Goal: Task Accomplishment & Management: Use online tool/utility

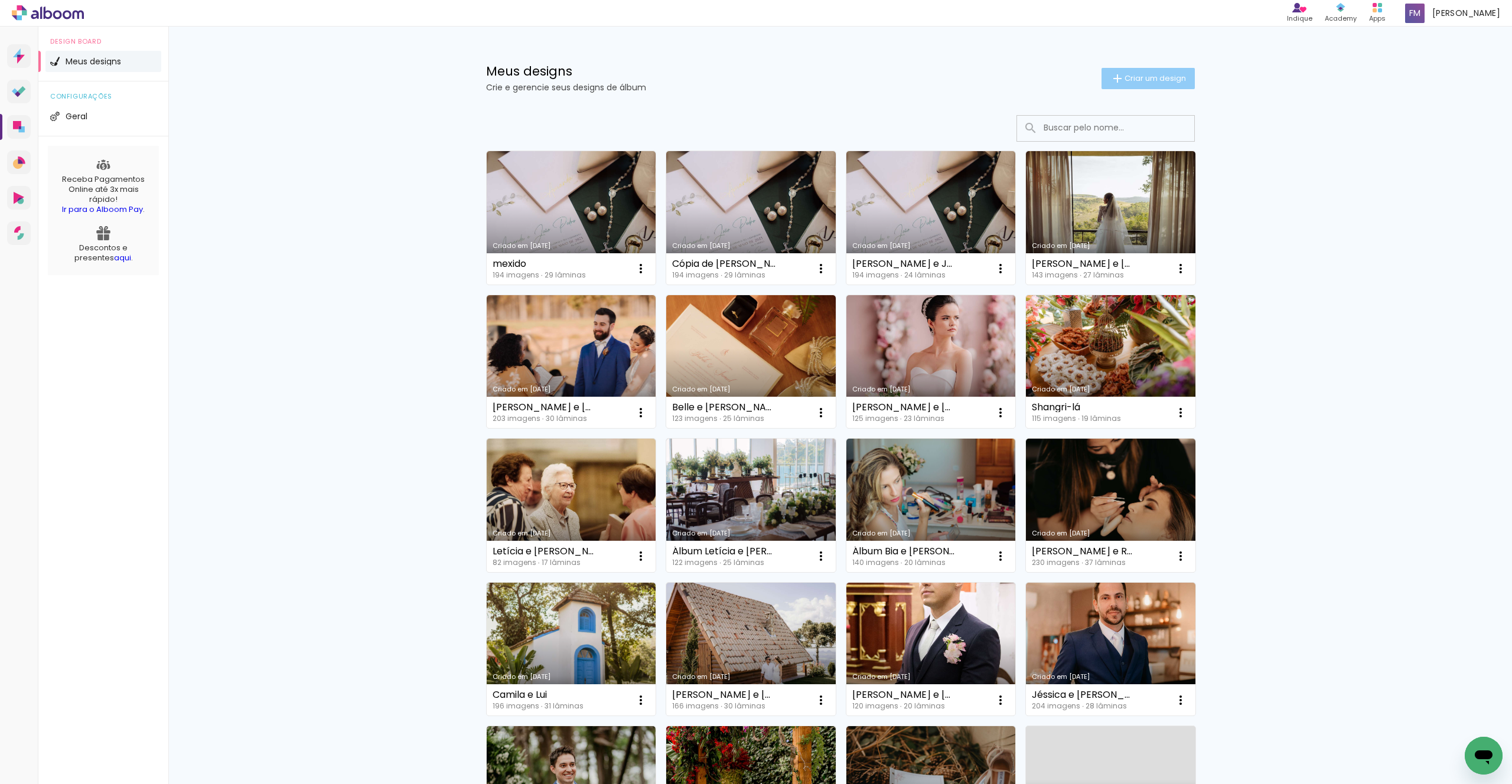
click at [1144, 75] on span "Criar um design" at bounding box center [1155, 78] width 62 height 8
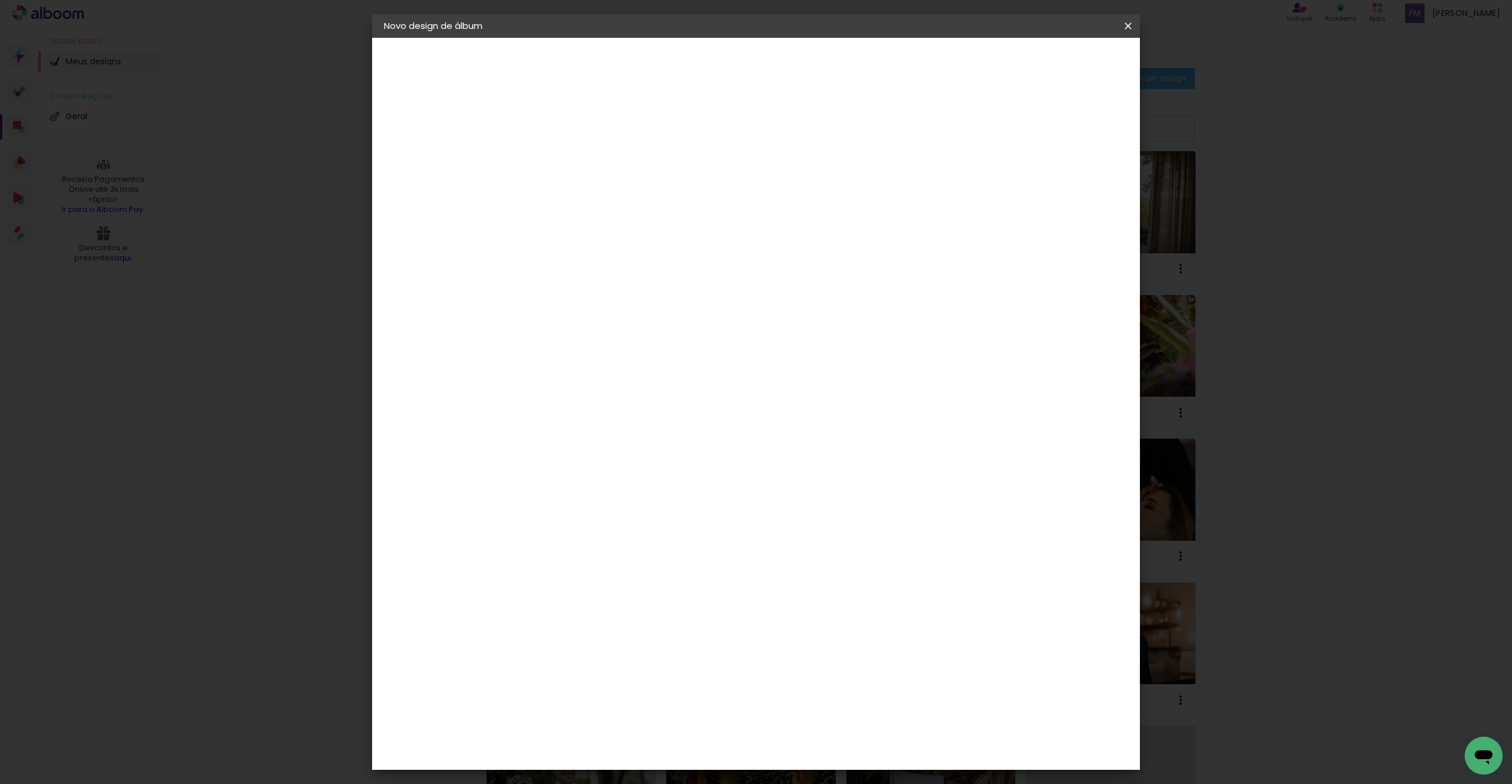
click at [577, 152] on input at bounding box center [577, 158] width 0 height 18
type input "Dani e Léo"
type paper-input "Dani e Léo"
click at [0, 0] on paper-input-container "Título do álbum Dani e Léo" at bounding box center [0, 0] width 0 height 0
click at [577, 158] on input "Dani e Léo" at bounding box center [577, 158] width 0 height 18
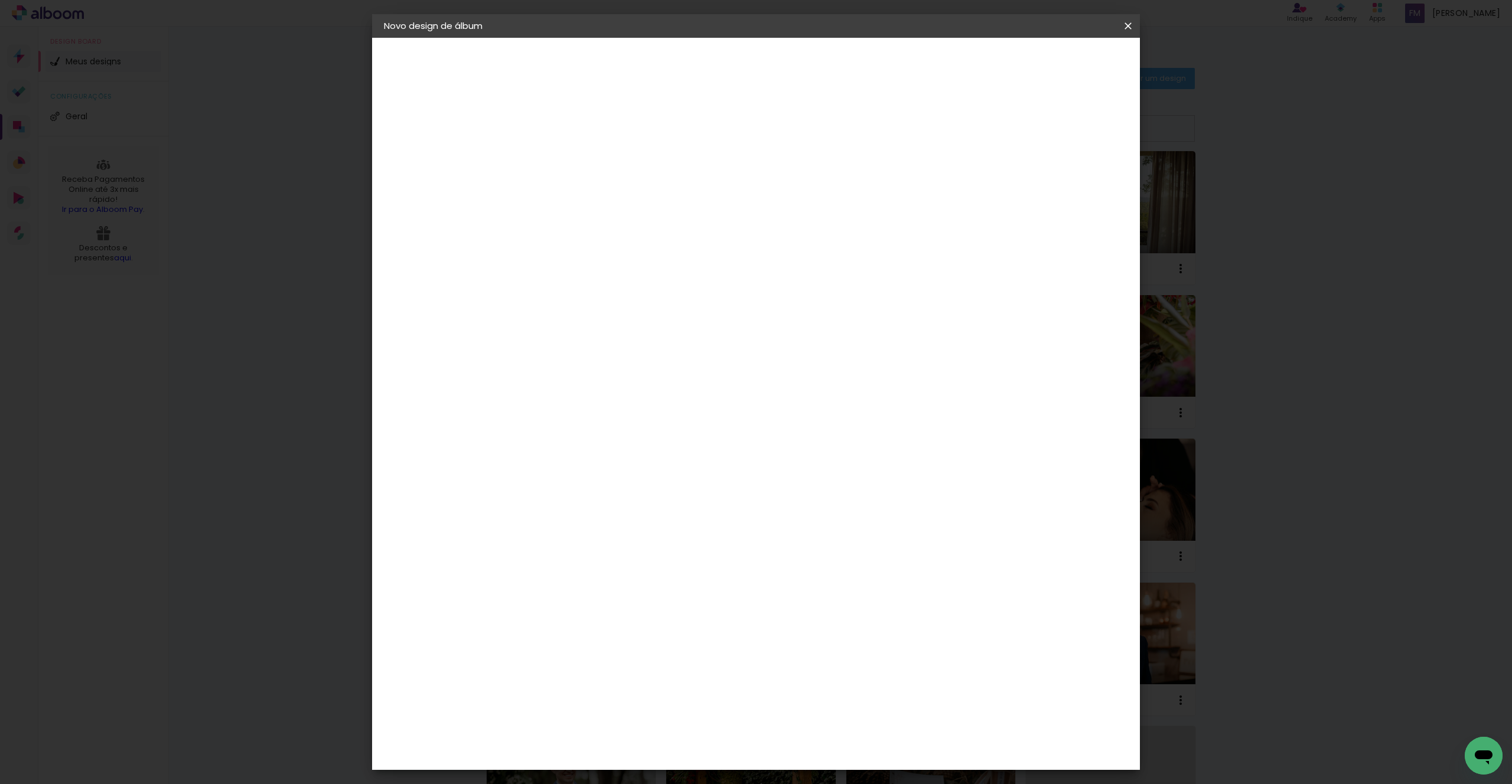
click at [577, 158] on input "Dani e Léo" at bounding box center [577, 158] width 0 height 18
type input "Álbum 01 - [PERSON_NAME] e [PERSON_NAME]"
type paper-input "Álbum 01 - [PERSON_NAME] e [PERSON_NAME]"
click at [0, 0] on slot "Avançar" at bounding box center [0, 0] width 0 height 0
click at [667, 228] on input at bounding box center [607, 224] width 120 height 14
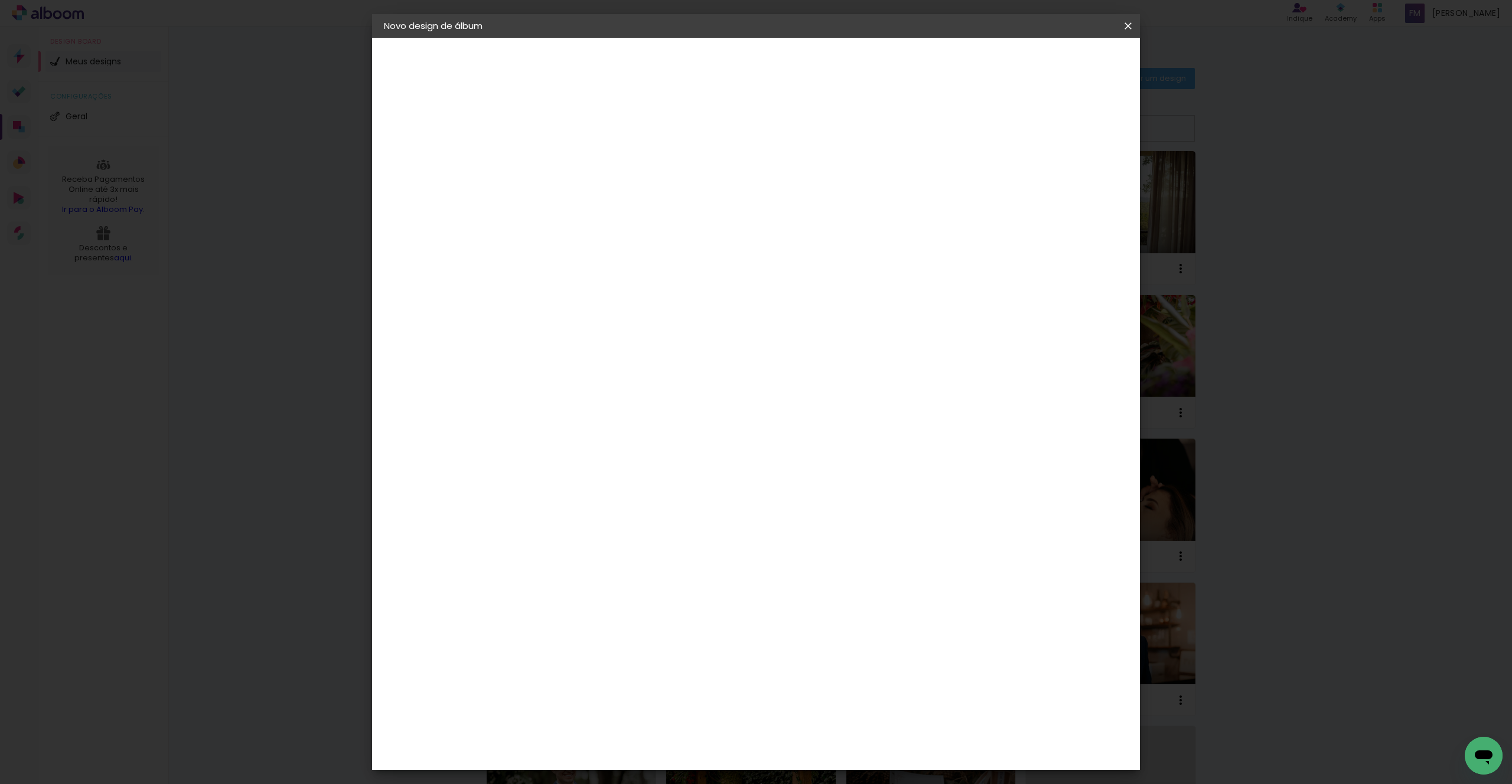
type input "15"
type paper-input "15"
click at [591, 264] on div "Foto 15" at bounding box center [580, 269] width 21 height 19
click at [591, 262] on div "Foto 15" at bounding box center [580, 269] width 21 height 19
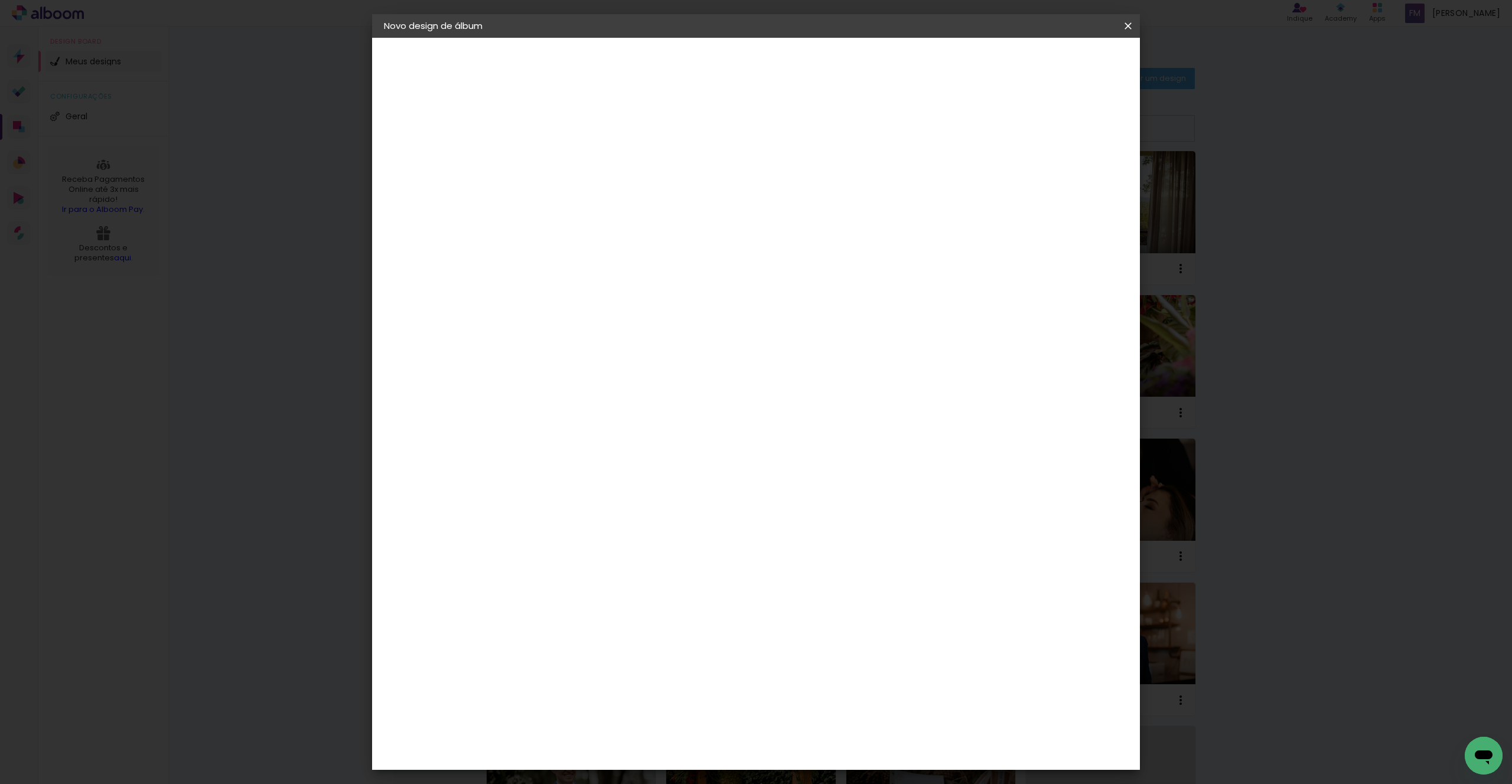
click at [767, 69] on paper-button "Avançar" at bounding box center [738, 62] width 58 height 20
click at [700, 626] on span "30 × 30 cm" at bounding box center [678, 638] width 43 height 24
click at [700, 390] on span "30 × 35 cm" at bounding box center [678, 402] width 43 height 24
click at [0, 0] on slot "Avançar" at bounding box center [0, 0] width 0 height 0
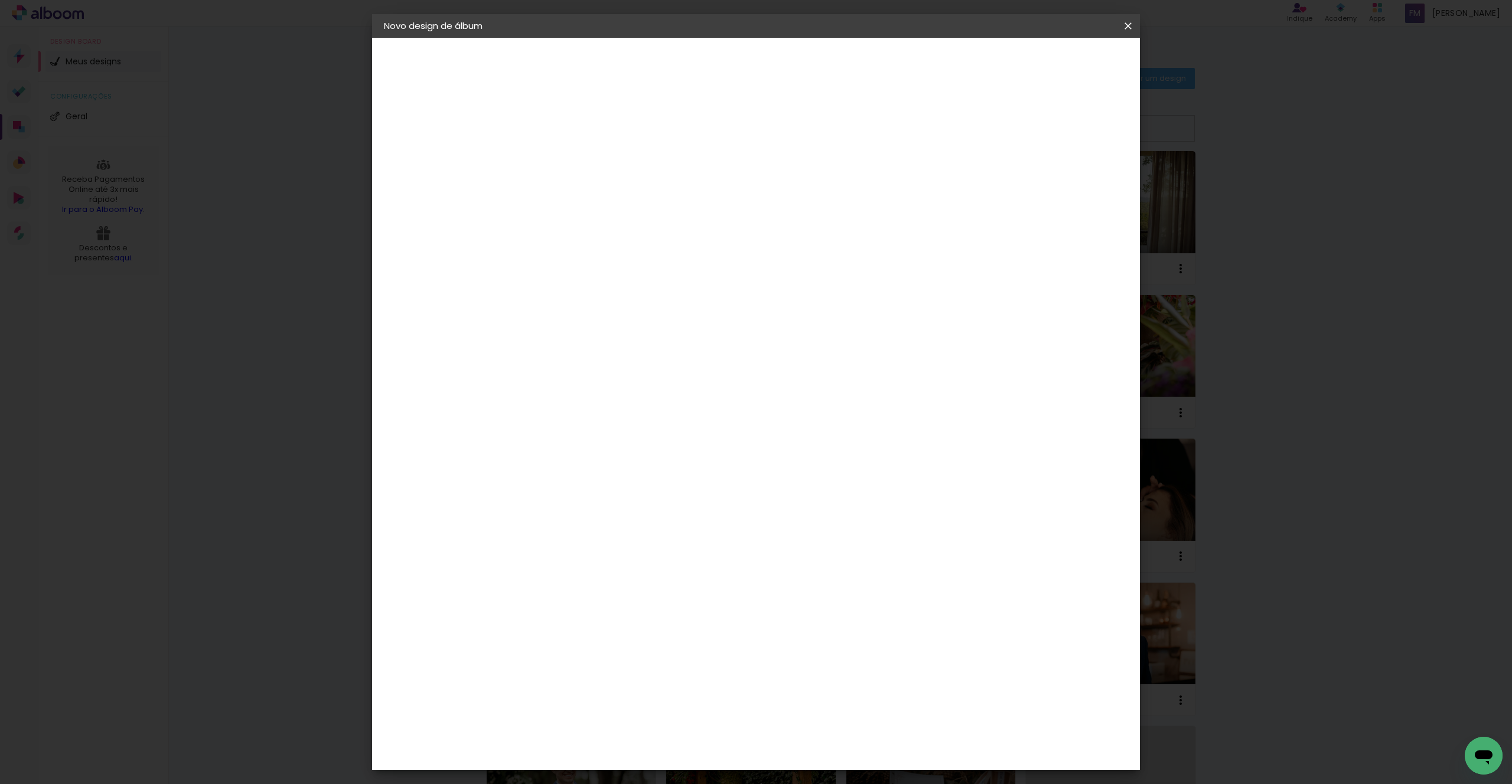
click at [987, 126] on div at bounding box center [982, 128] width 11 height 11
type paper-checkbox "on"
click at [1054, 62] on span "Iniciar design" at bounding box center [1027, 62] width 54 height 8
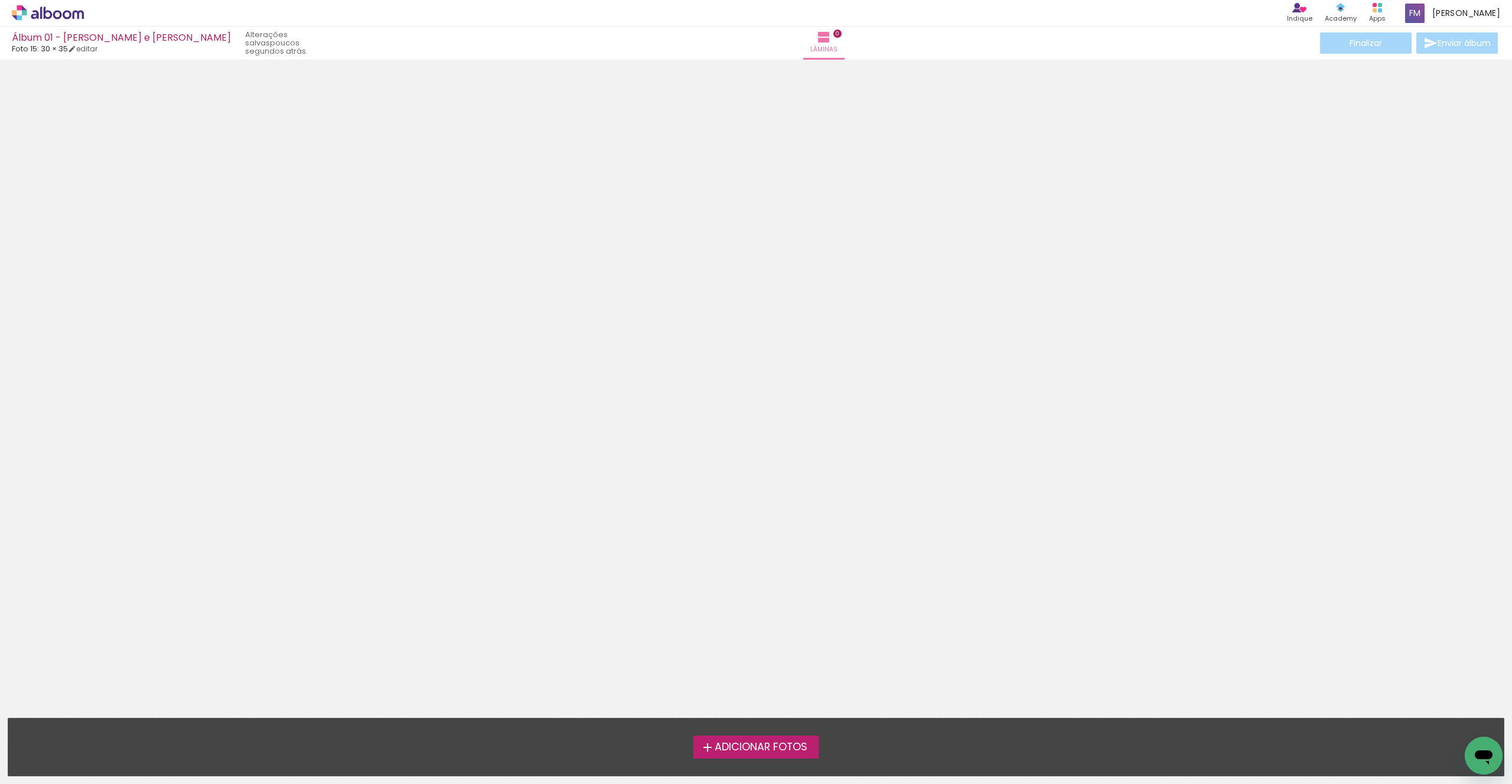
click at [796, 742] on span "Adicionar Fotos" at bounding box center [761, 747] width 93 height 11
click at [0, 0] on input "file" at bounding box center [0, 0] width 0 height 0
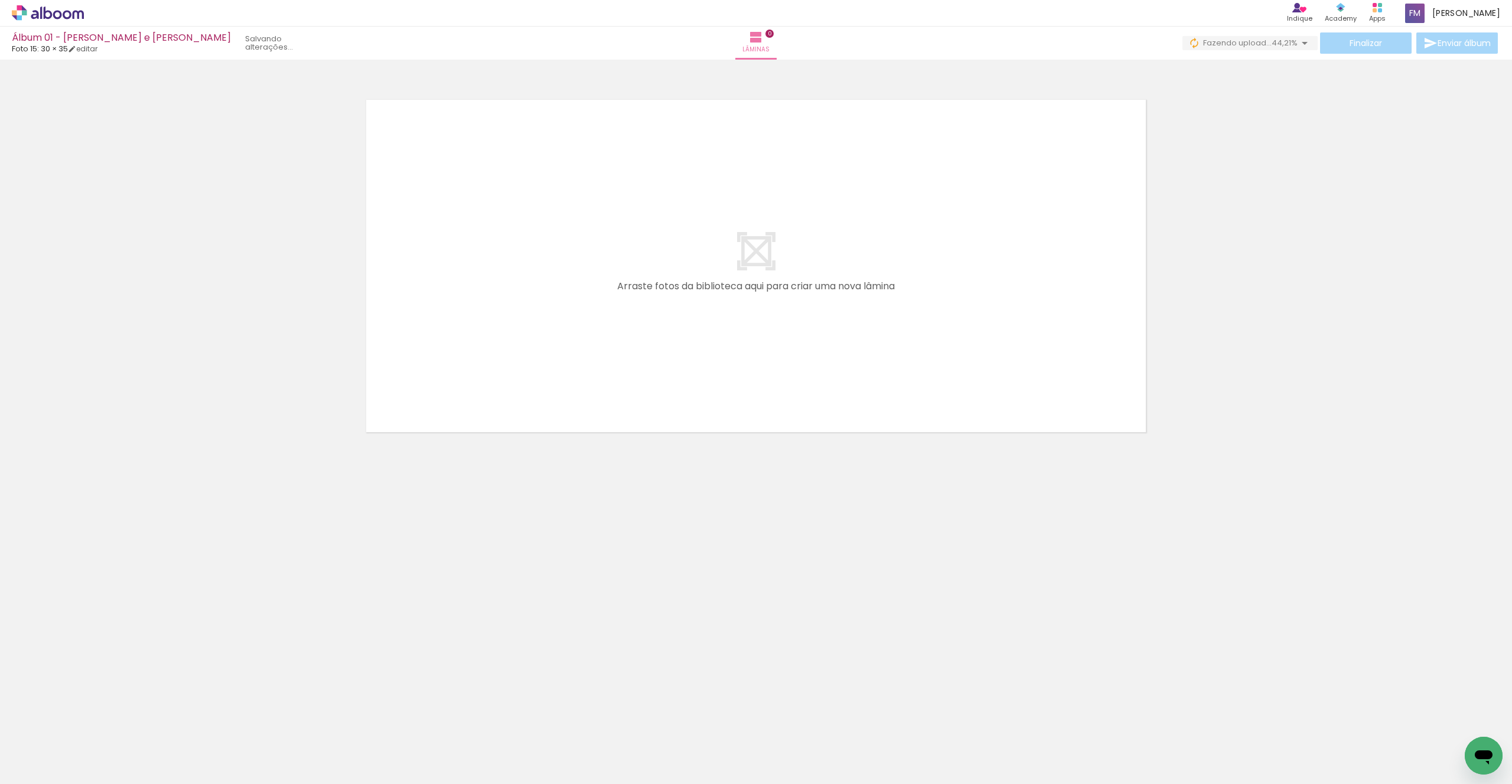
click at [123, 747] on div at bounding box center [118, 744] width 59 height 39
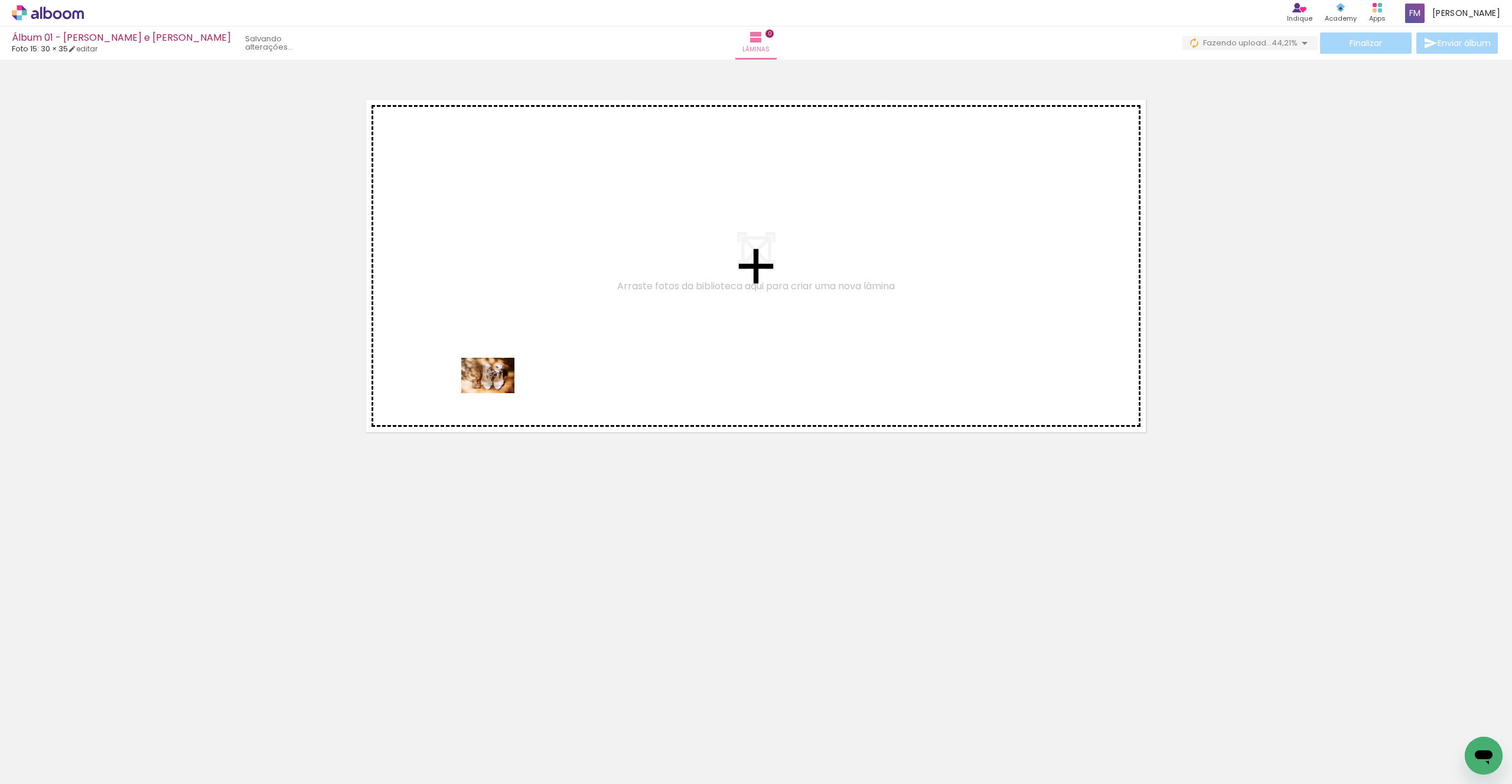
drag, startPoint x: 128, startPoint y: 748, endPoint x: 496, endPoint y: 394, distance: 510.6
click at [496, 394] on quentale-workspace at bounding box center [756, 392] width 1512 height 784
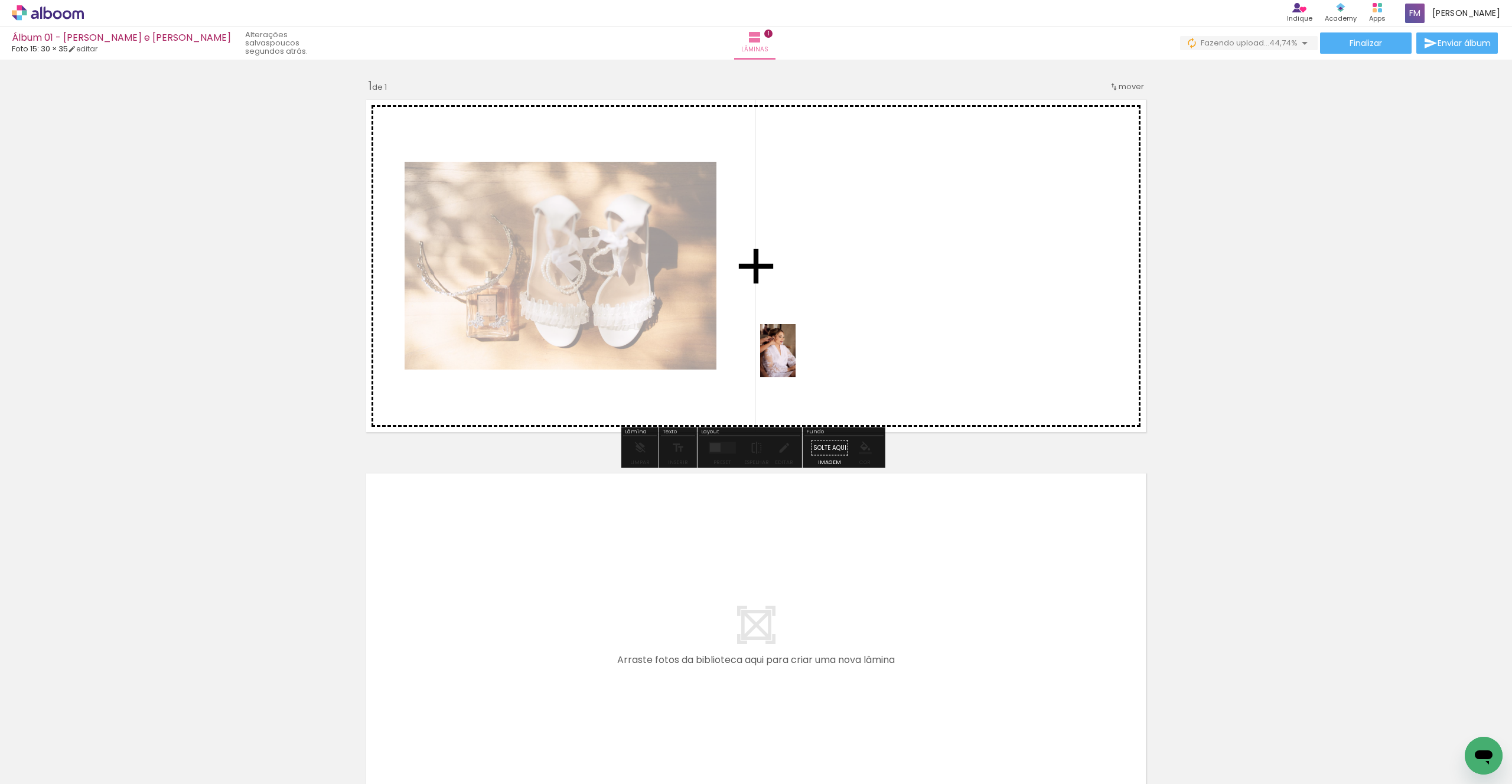
drag, startPoint x: 194, startPoint y: 744, endPoint x: 805, endPoint y: 357, distance: 723.2
click at [805, 357] on quentale-workspace at bounding box center [756, 392] width 1512 height 784
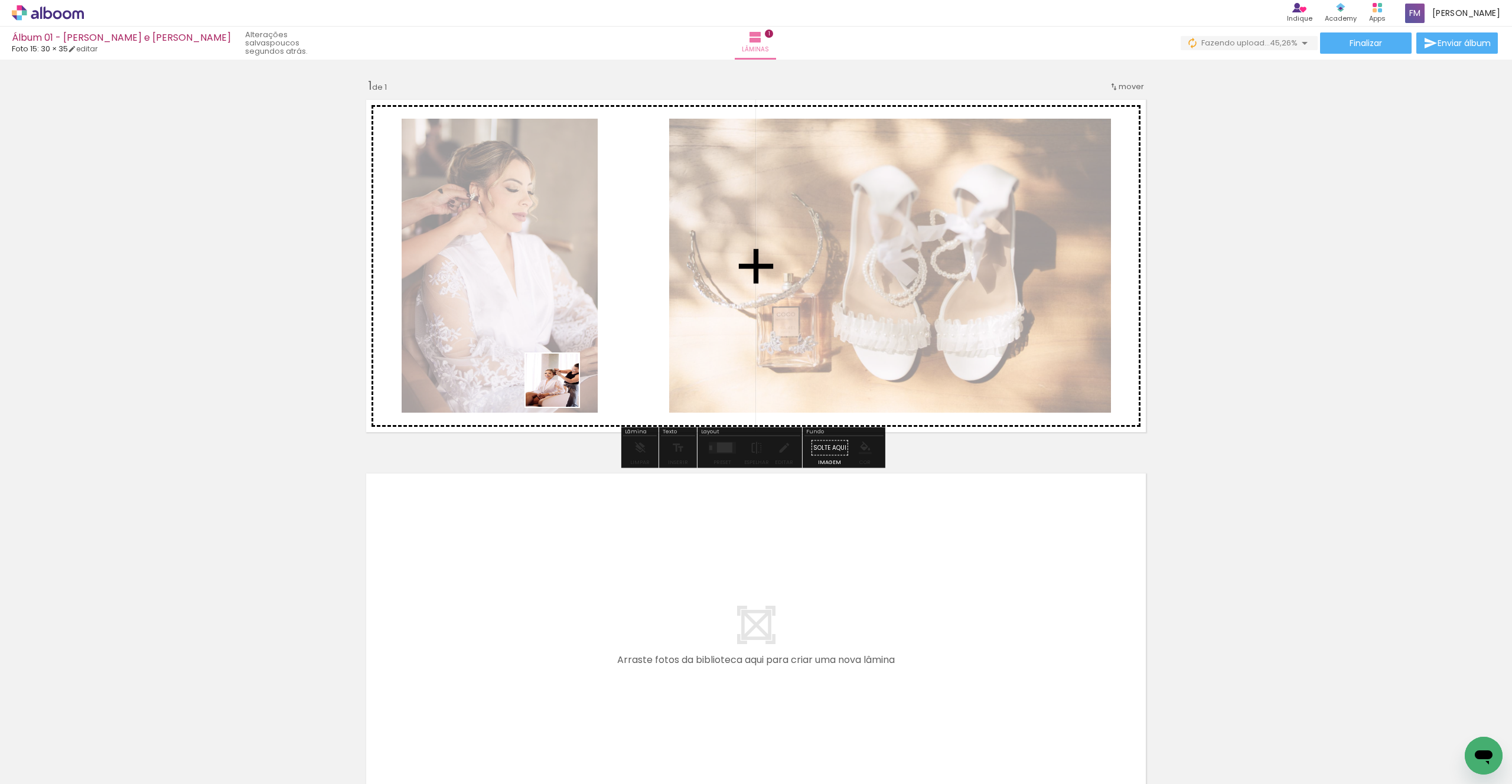
drag, startPoint x: 256, startPoint y: 752, endPoint x: 582, endPoint y: 368, distance: 503.7
click at [582, 367] on quentale-workspace at bounding box center [756, 392] width 1512 height 784
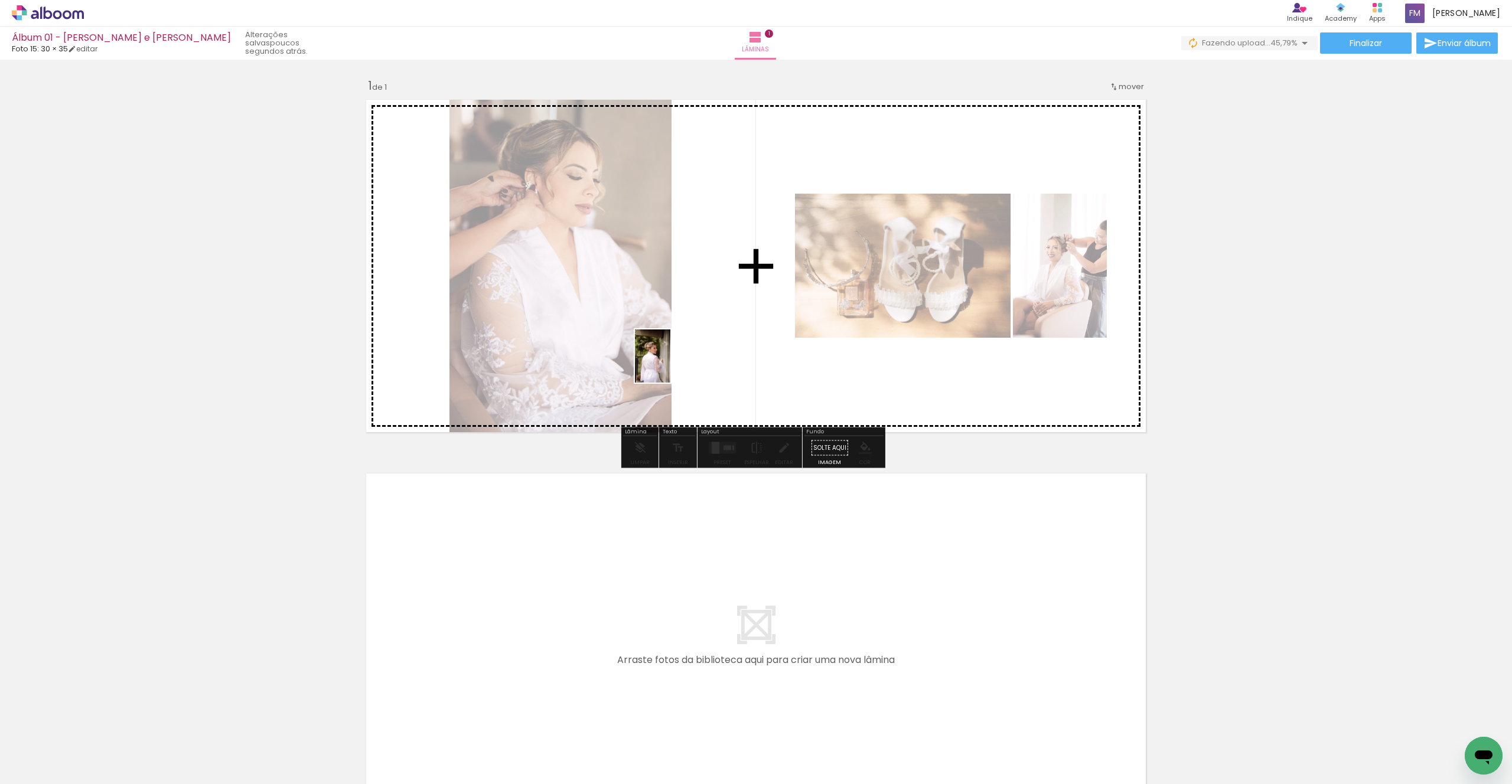
drag, startPoint x: 327, startPoint y: 741, endPoint x: 654, endPoint y: 393, distance: 477.5
click at [675, 361] on quentale-workspace at bounding box center [756, 392] width 1512 height 784
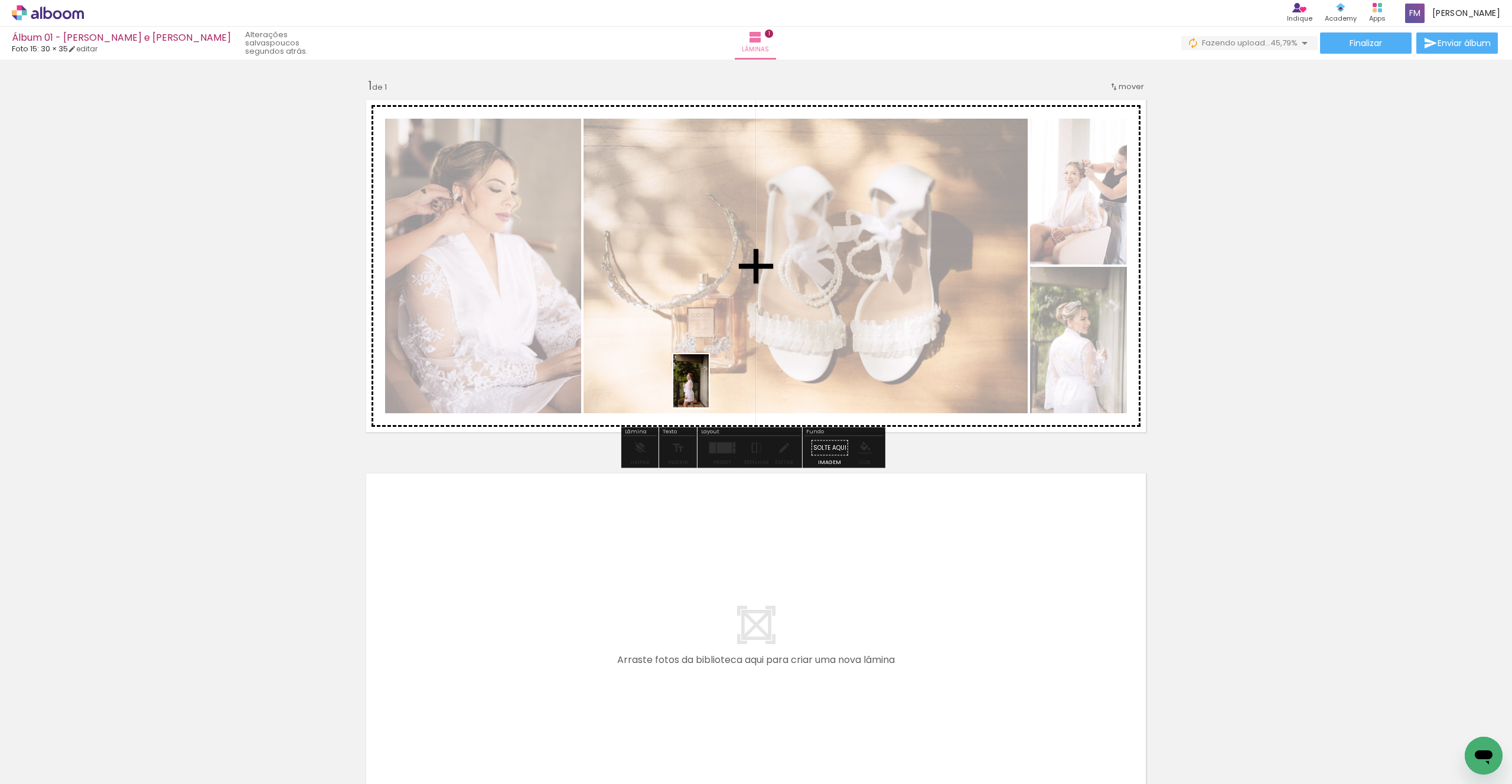
drag, startPoint x: 397, startPoint y: 744, endPoint x: 710, endPoint y: 387, distance: 474.8
click at [710, 387] on quentale-workspace at bounding box center [756, 392] width 1512 height 784
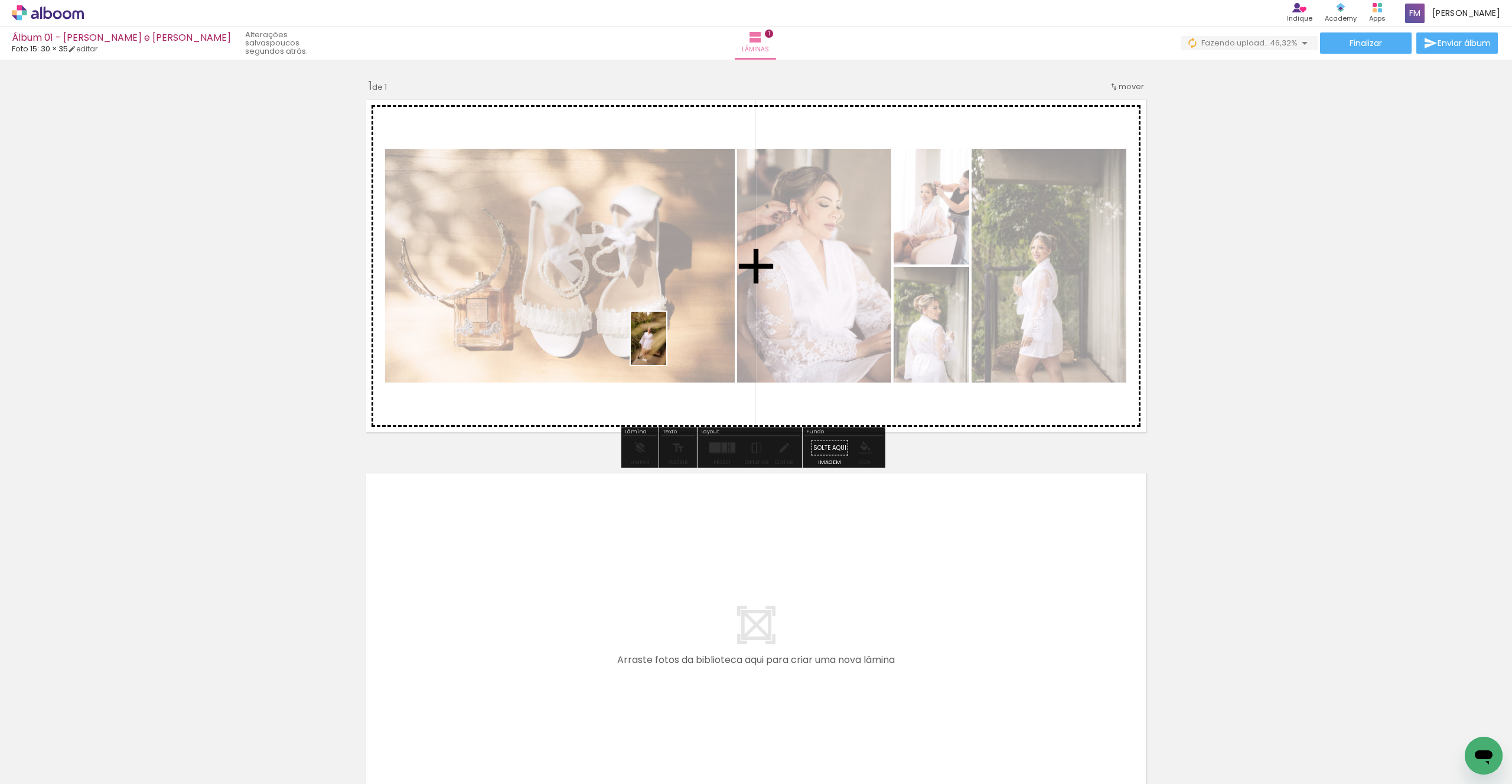
drag, startPoint x: 465, startPoint y: 752, endPoint x: 666, endPoint y: 346, distance: 453.0
click at [666, 346] on quentale-workspace at bounding box center [756, 392] width 1512 height 784
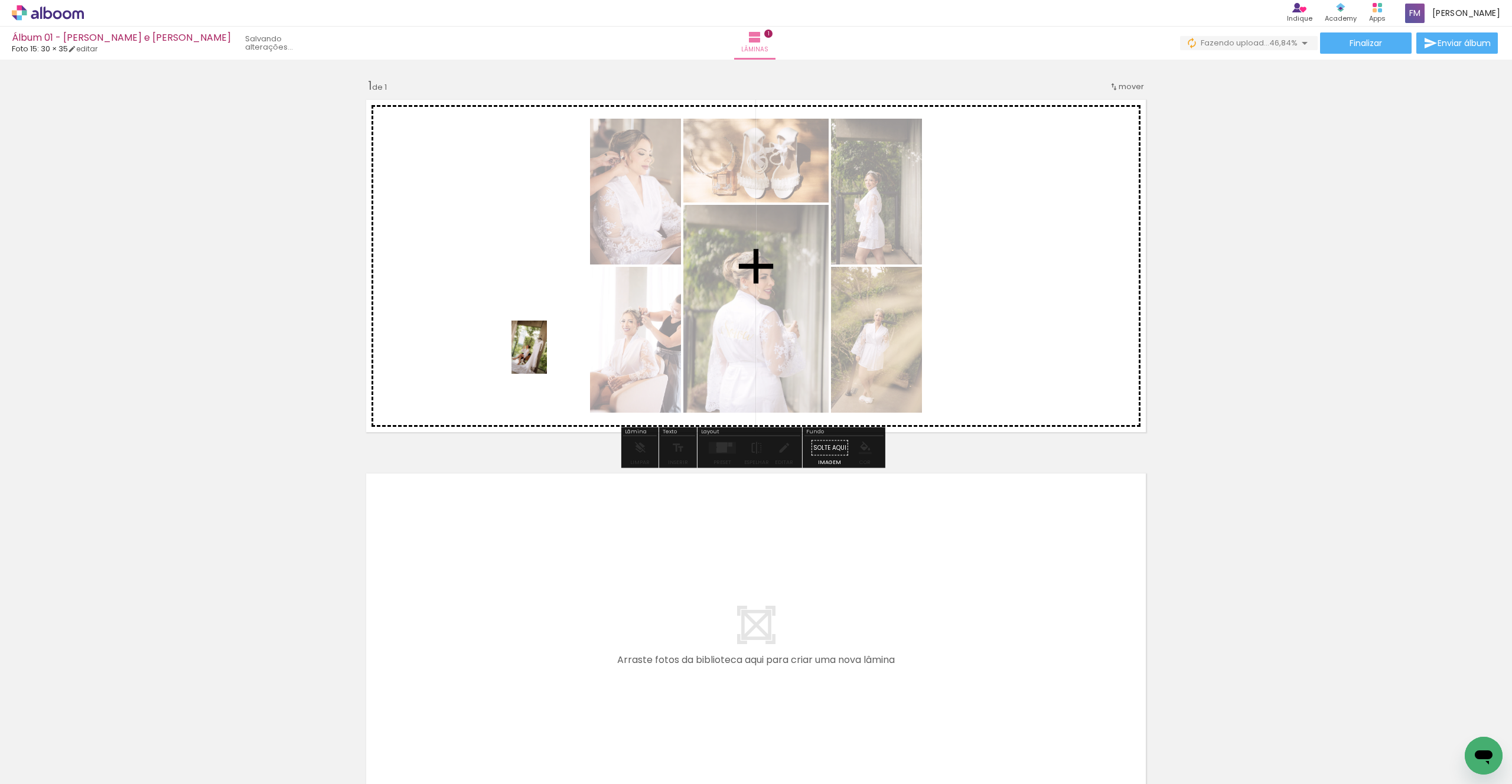
drag, startPoint x: 515, startPoint y: 745, endPoint x: 547, endPoint y: 356, distance: 390.3
click at [547, 356] on quentale-workspace at bounding box center [756, 392] width 1512 height 784
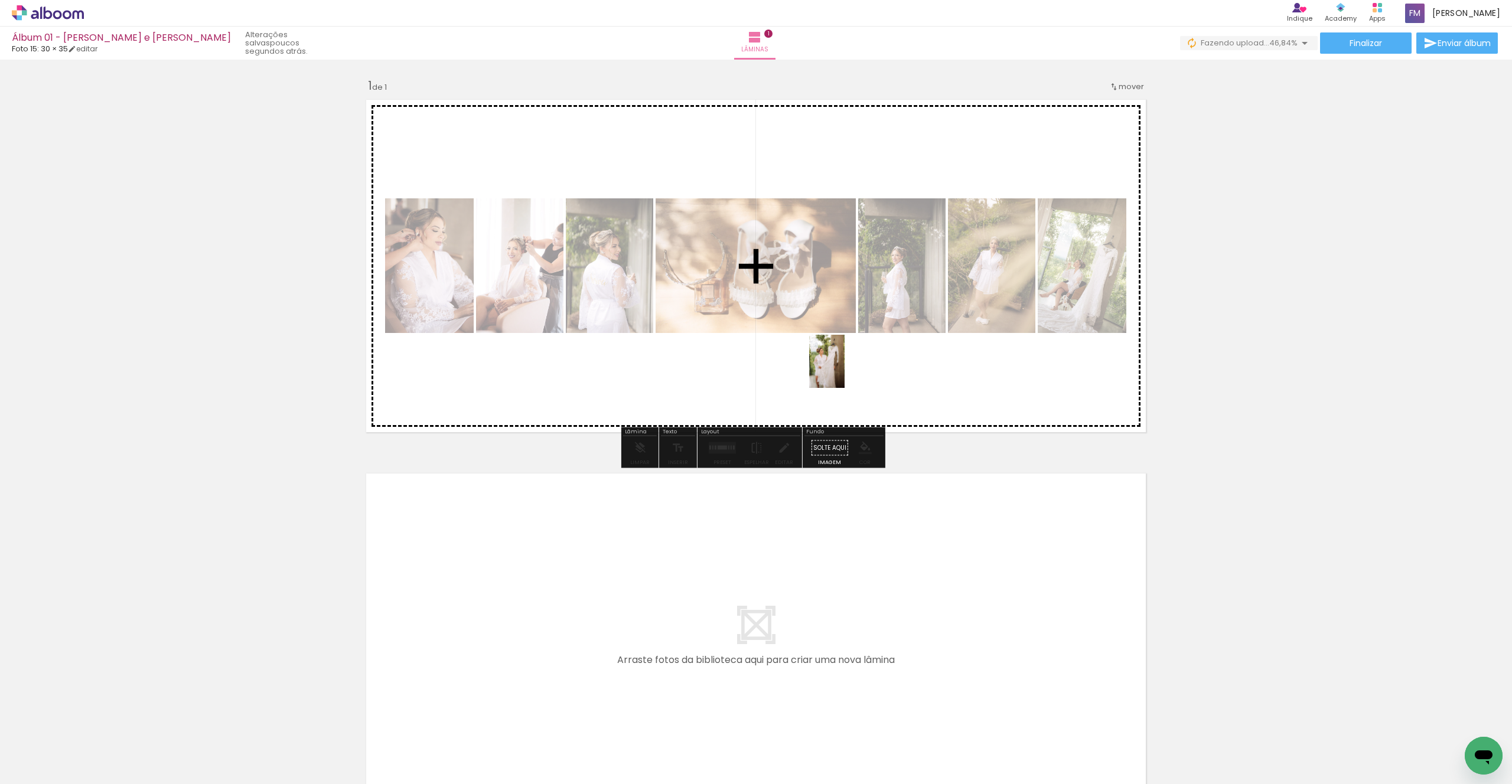
drag, startPoint x: 589, startPoint y: 751, endPoint x: 844, endPoint y: 370, distance: 458.5
click at [844, 370] on quentale-workspace at bounding box center [756, 392] width 1512 height 784
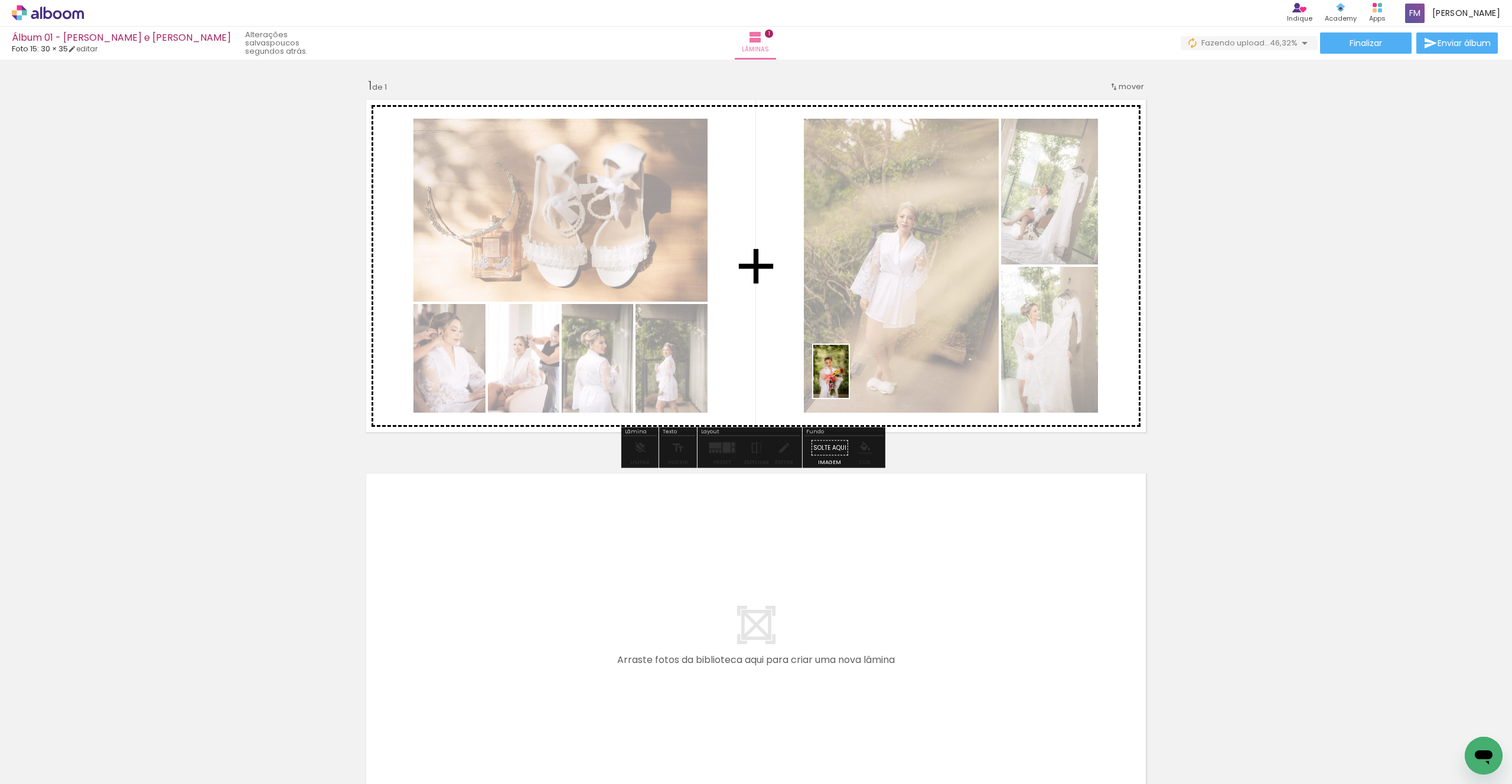
drag, startPoint x: 655, startPoint y: 750, endPoint x: 849, endPoint y: 381, distance: 416.9
click at [849, 381] on quentale-workspace at bounding box center [756, 392] width 1512 height 784
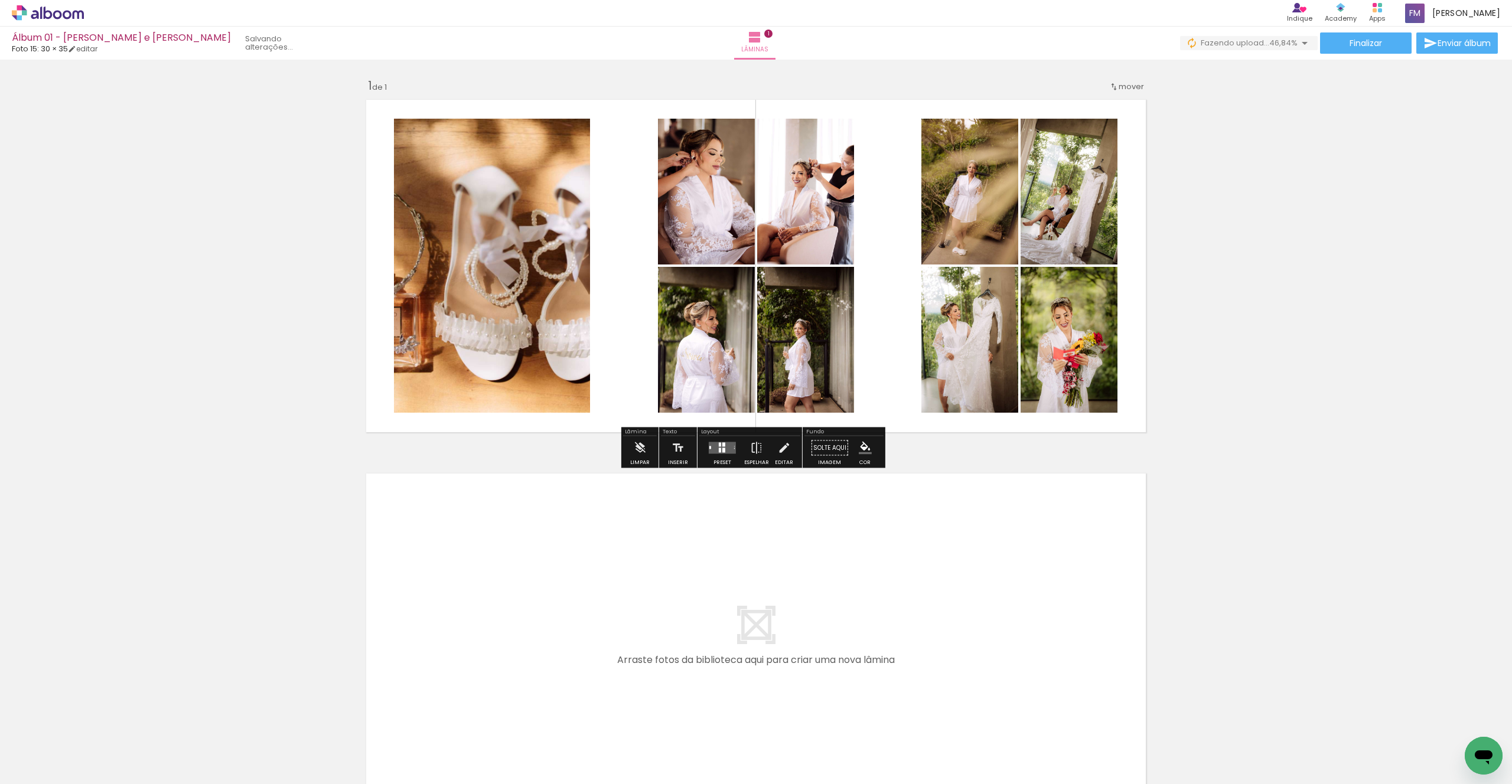
scroll to position [7, 0]
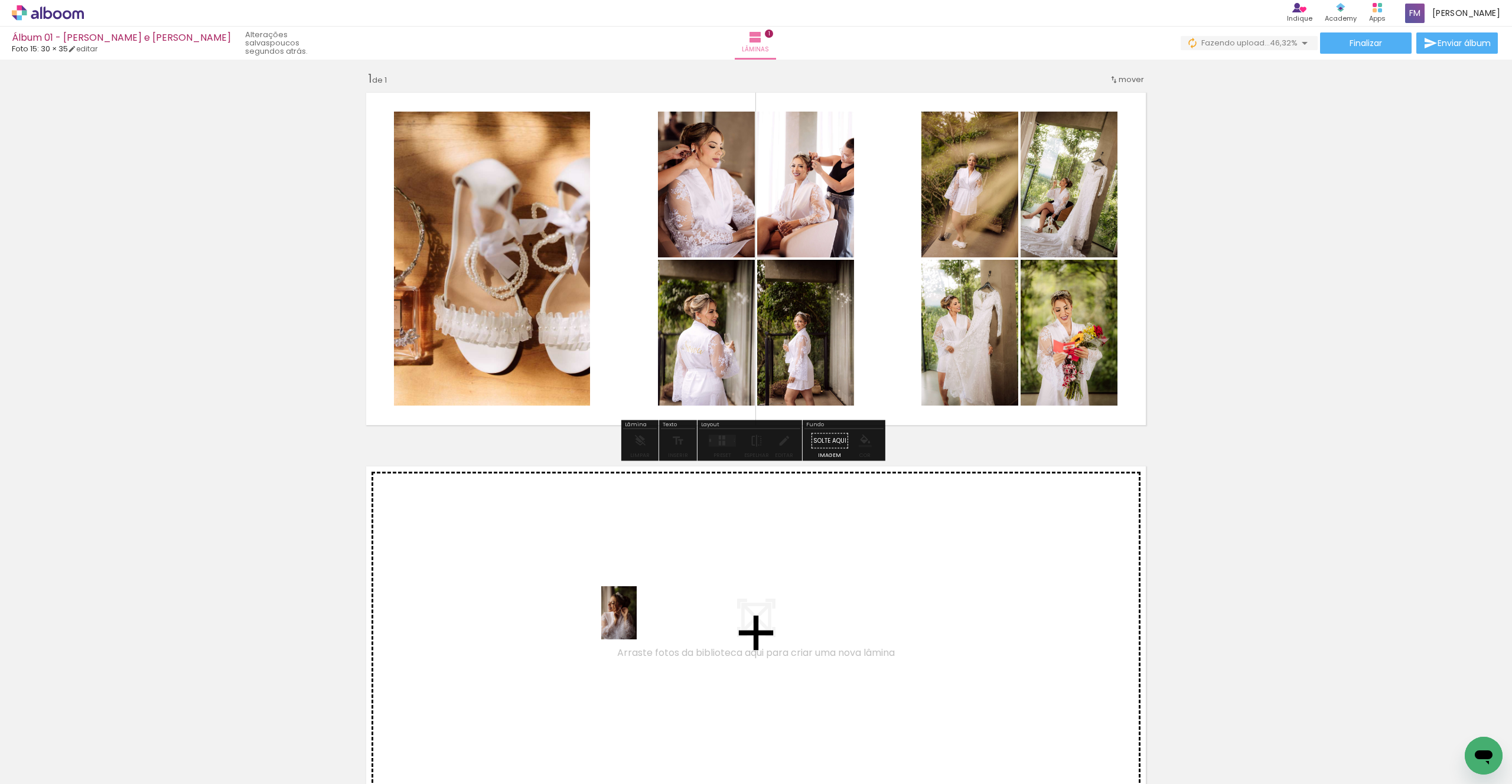
drag, startPoint x: 726, startPoint y: 755, endPoint x: 636, endPoint y: 622, distance: 160.6
click at [636, 622] on quentale-workspace at bounding box center [756, 392] width 1512 height 784
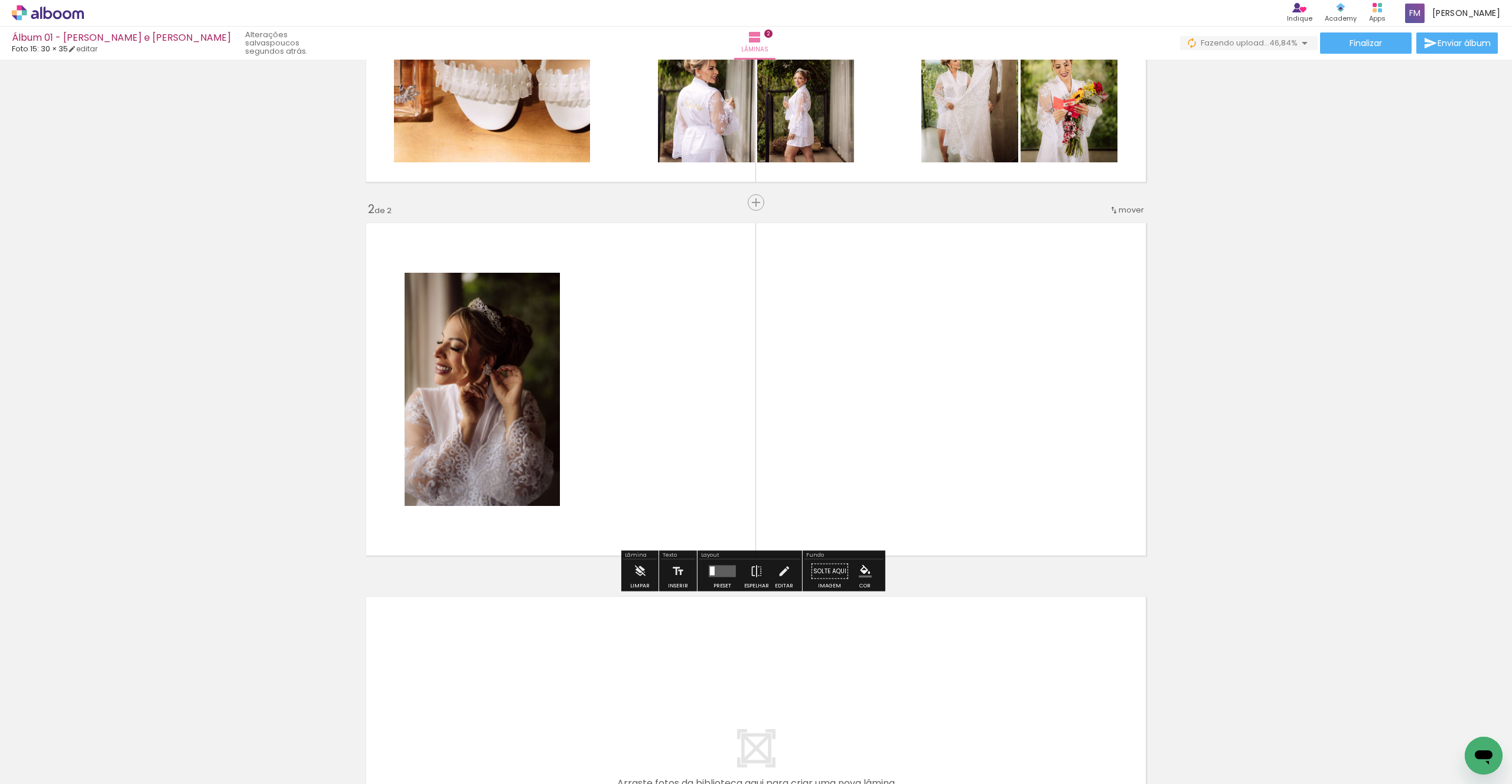
scroll to position [255, 0]
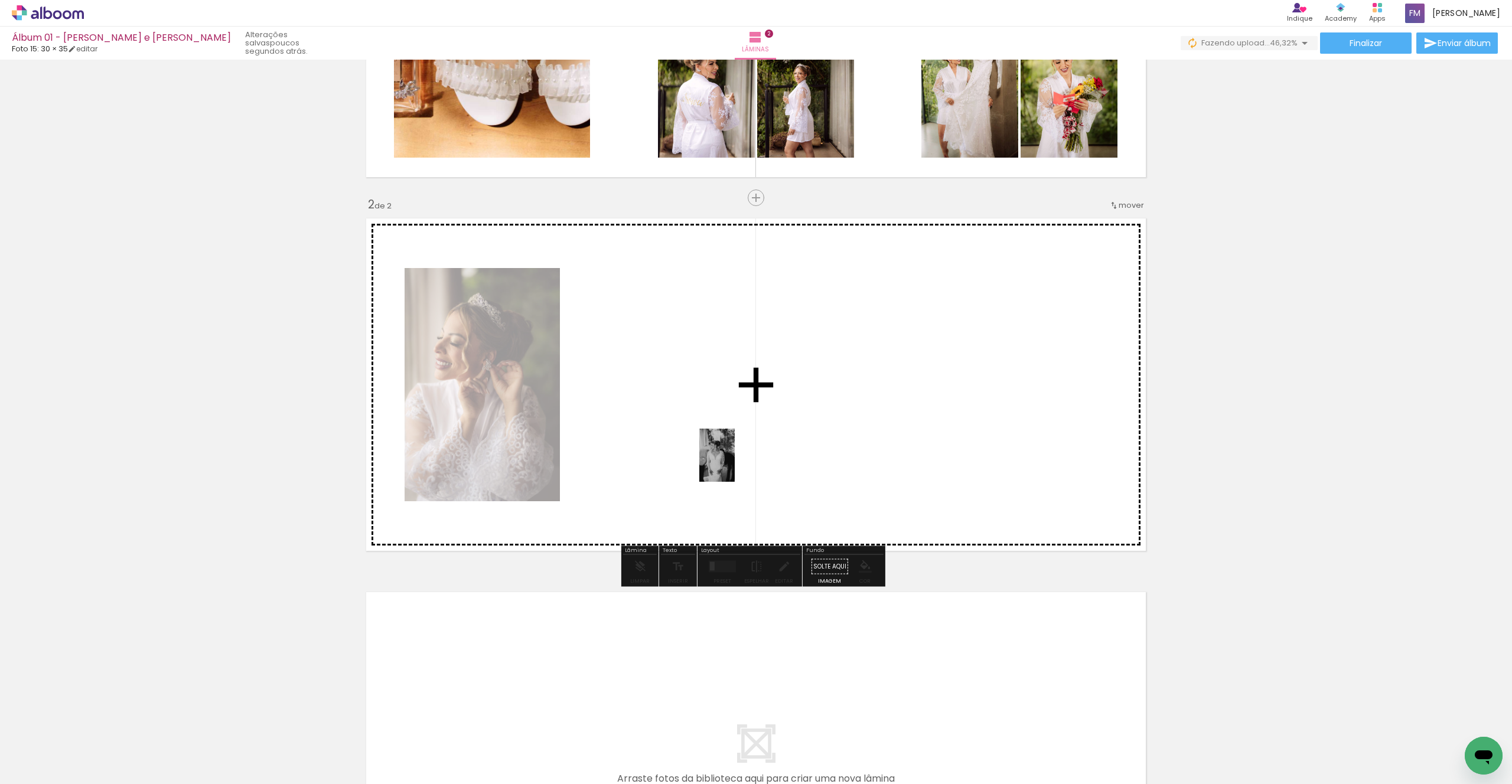
drag, startPoint x: 775, startPoint y: 744, endPoint x: 735, endPoint y: 464, distance: 282.8
click at [735, 464] on quentale-workspace at bounding box center [756, 392] width 1512 height 784
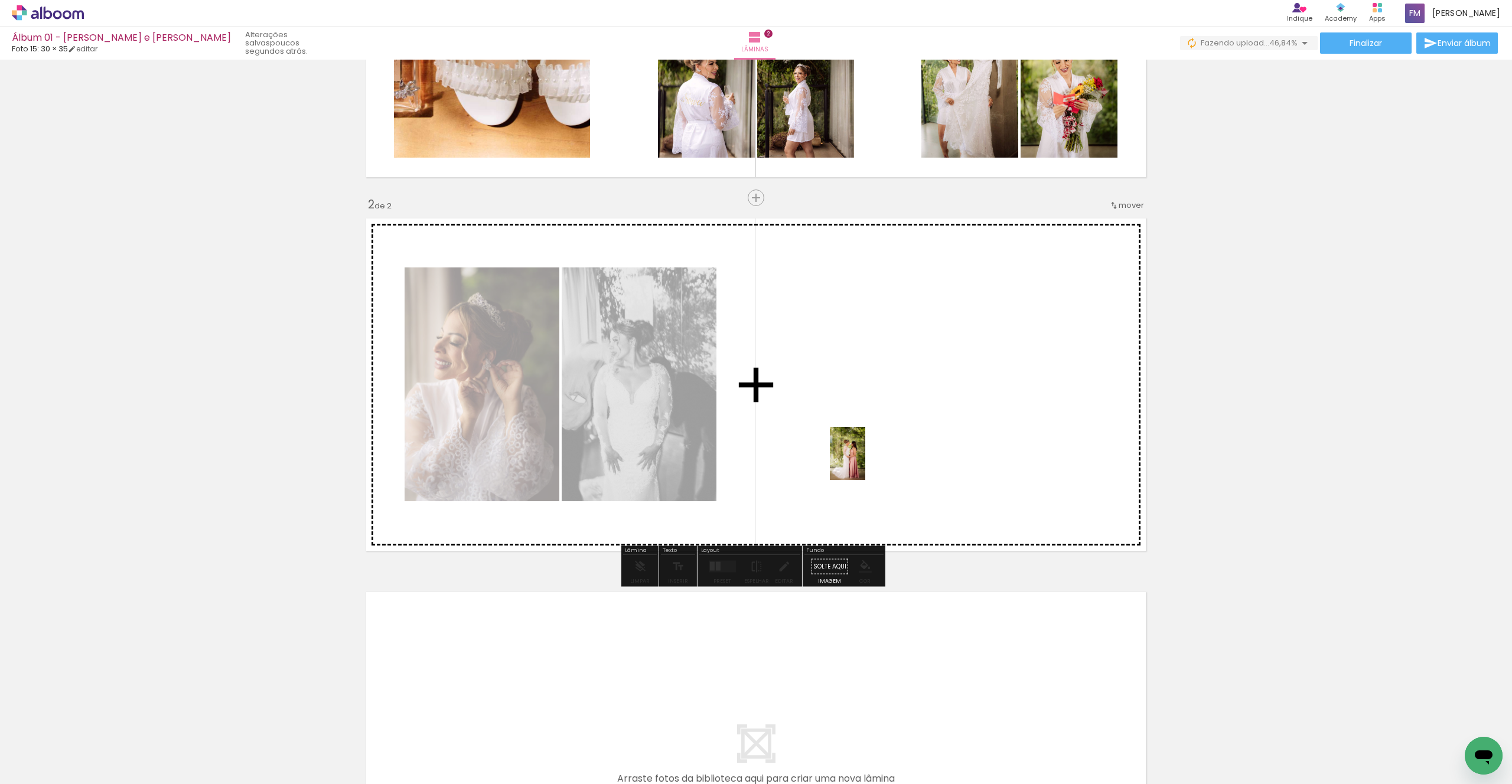
drag, startPoint x: 866, startPoint y: 692, endPoint x: 865, endPoint y: 462, distance: 230.0
click at [865, 462] on quentale-workspace at bounding box center [756, 392] width 1512 height 784
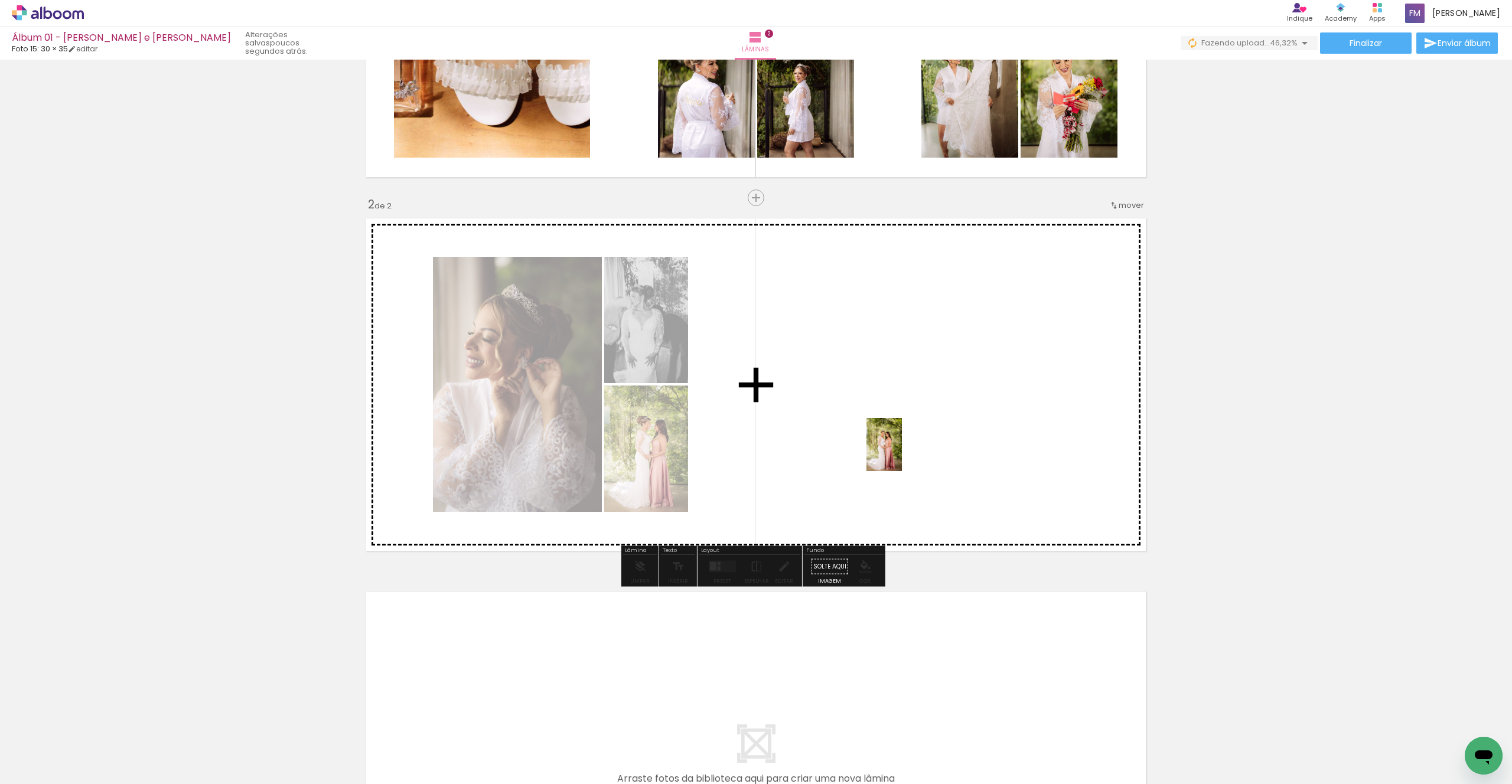
drag, startPoint x: 926, startPoint y: 744, endPoint x: 902, endPoint y: 454, distance: 291.0
click at [902, 454] on quentale-workspace at bounding box center [756, 392] width 1512 height 784
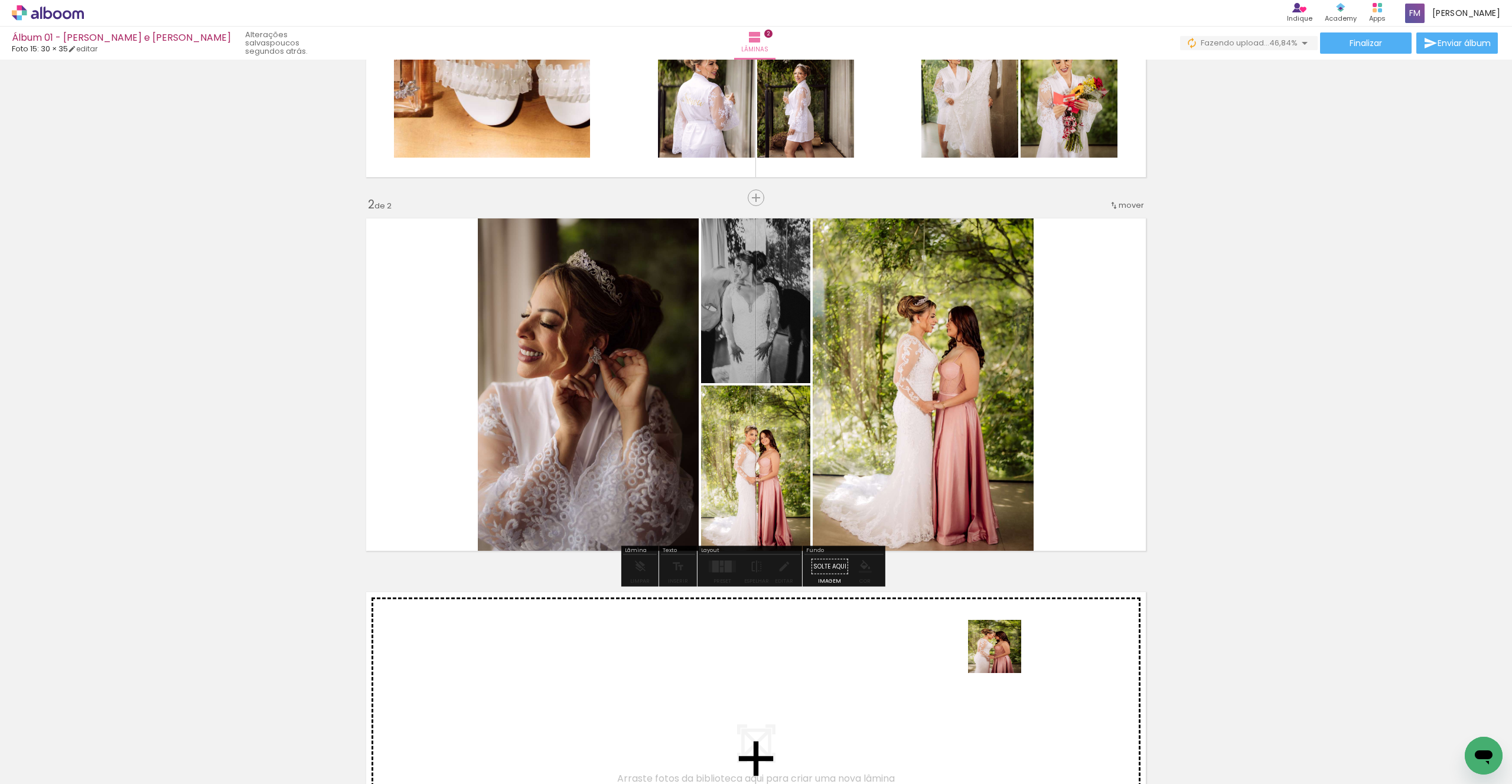
drag, startPoint x: 984, startPoint y: 740, endPoint x: 1060, endPoint y: 521, distance: 231.8
click at [1060, 521] on quentale-workspace at bounding box center [756, 392] width 1512 height 784
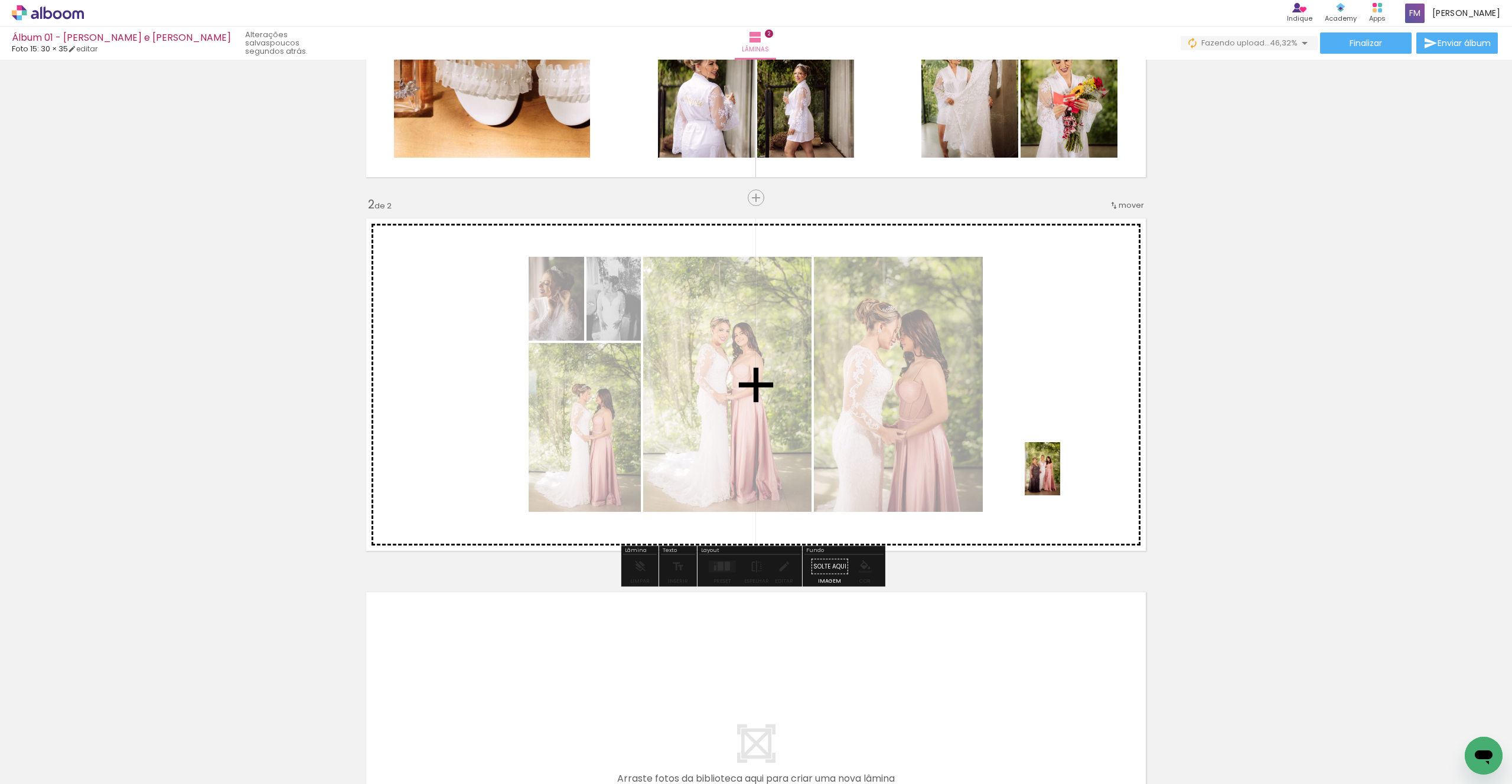
drag, startPoint x: 1048, startPoint y: 754, endPoint x: 1060, endPoint y: 478, distance: 276.3
click at [1060, 478] on quentale-workspace at bounding box center [756, 392] width 1512 height 784
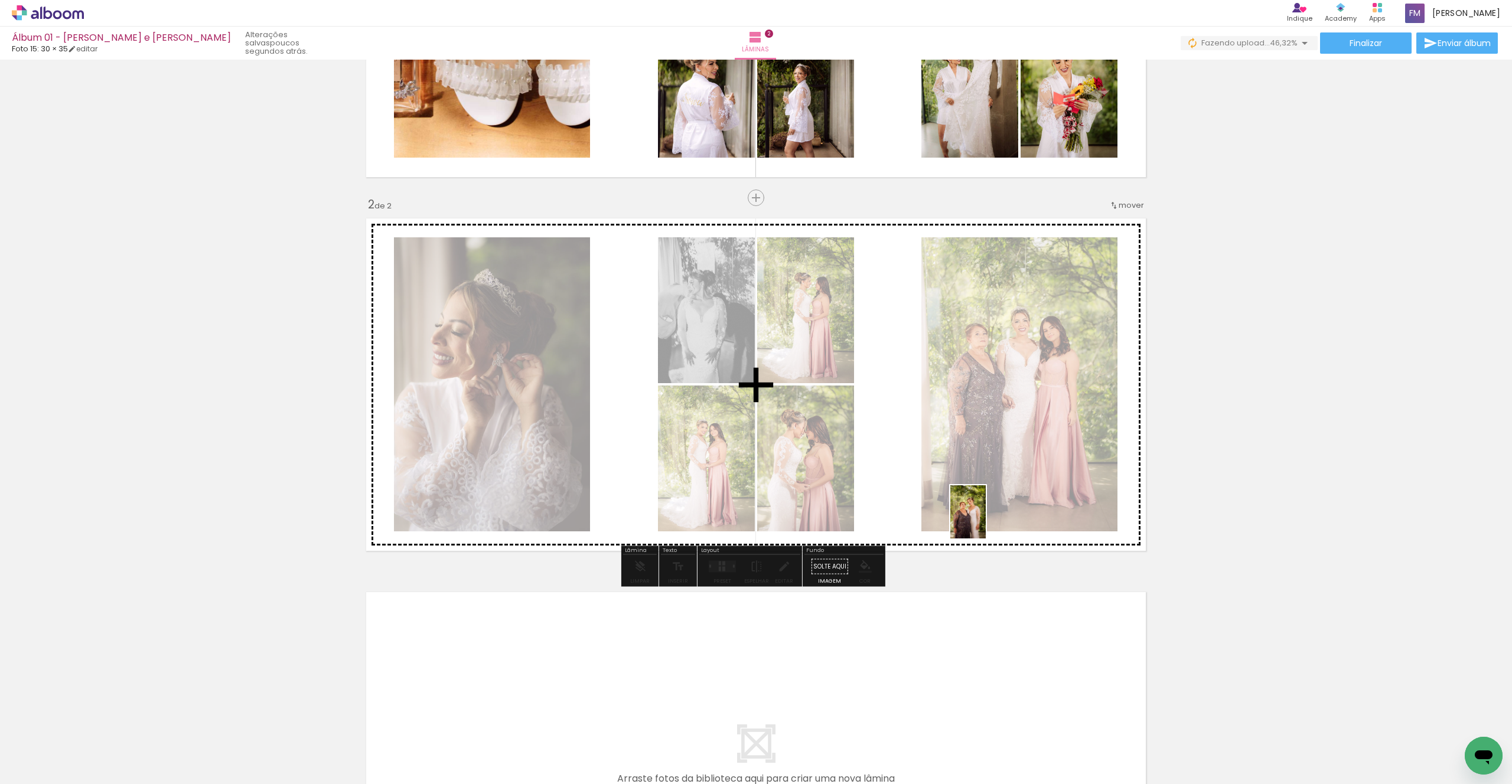
drag, startPoint x: 1115, startPoint y: 751, endPoint x: 986, endPoint y: 521, distance: 263.7
click at [986, 521] on quentale-workspace at bounding box center [756, 392] width 1512 height 784
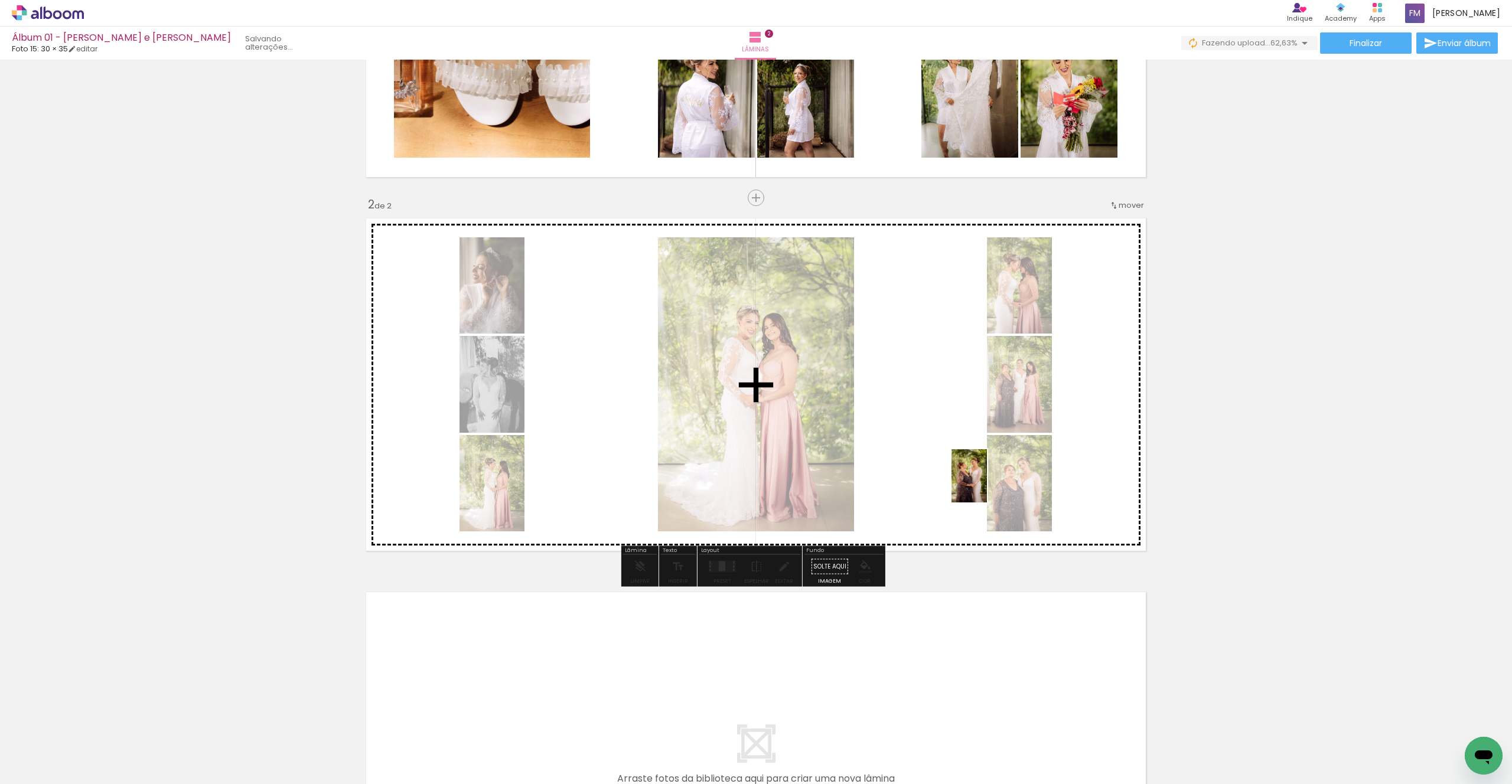
drag, startPoint x: 1176, startPoint y: 747, endPoint x: 987, endPoint y: 485, distance: 323.1
click at [987, 485] on quentale-workspace at bounding box center [756, 392] width 1512 height 784
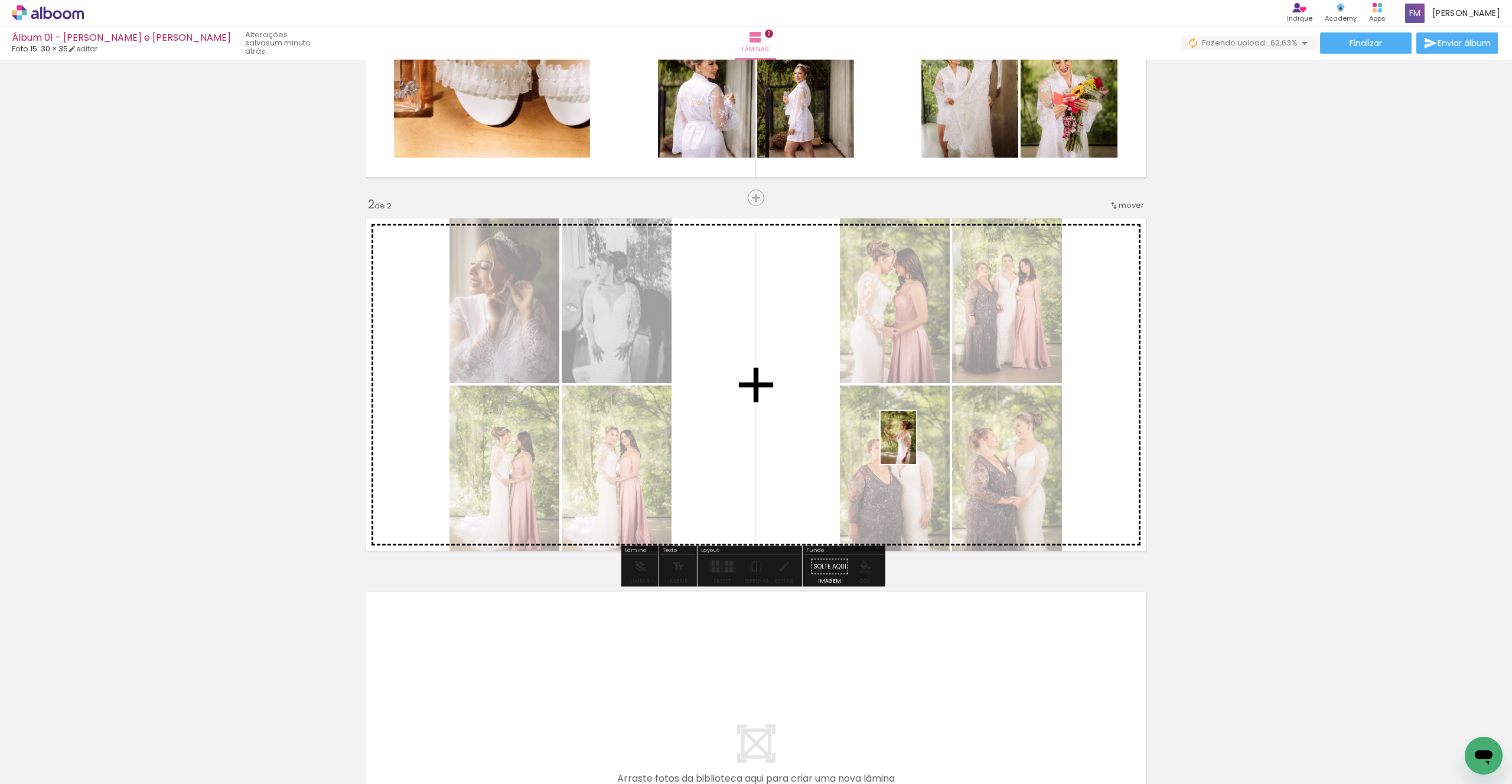
drag, startPoint x: 1244, startPoint y: 754, endPoint x: 916, endPoint y: 446, distance: 449.9
click at [916, 446] on quentale-workspace at bounding box center [756, 392] width 1512 height 784
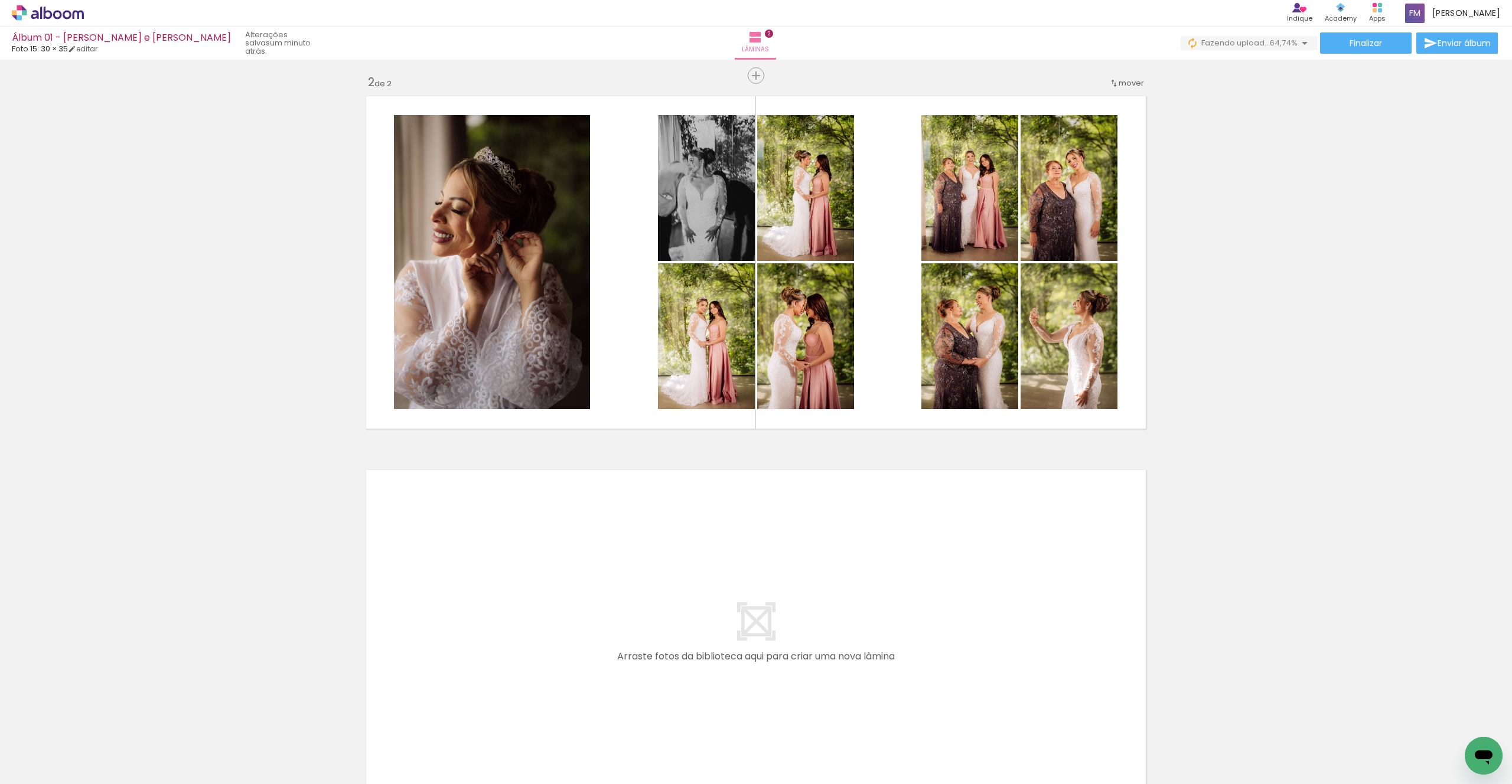
scroll to position [317, 0]
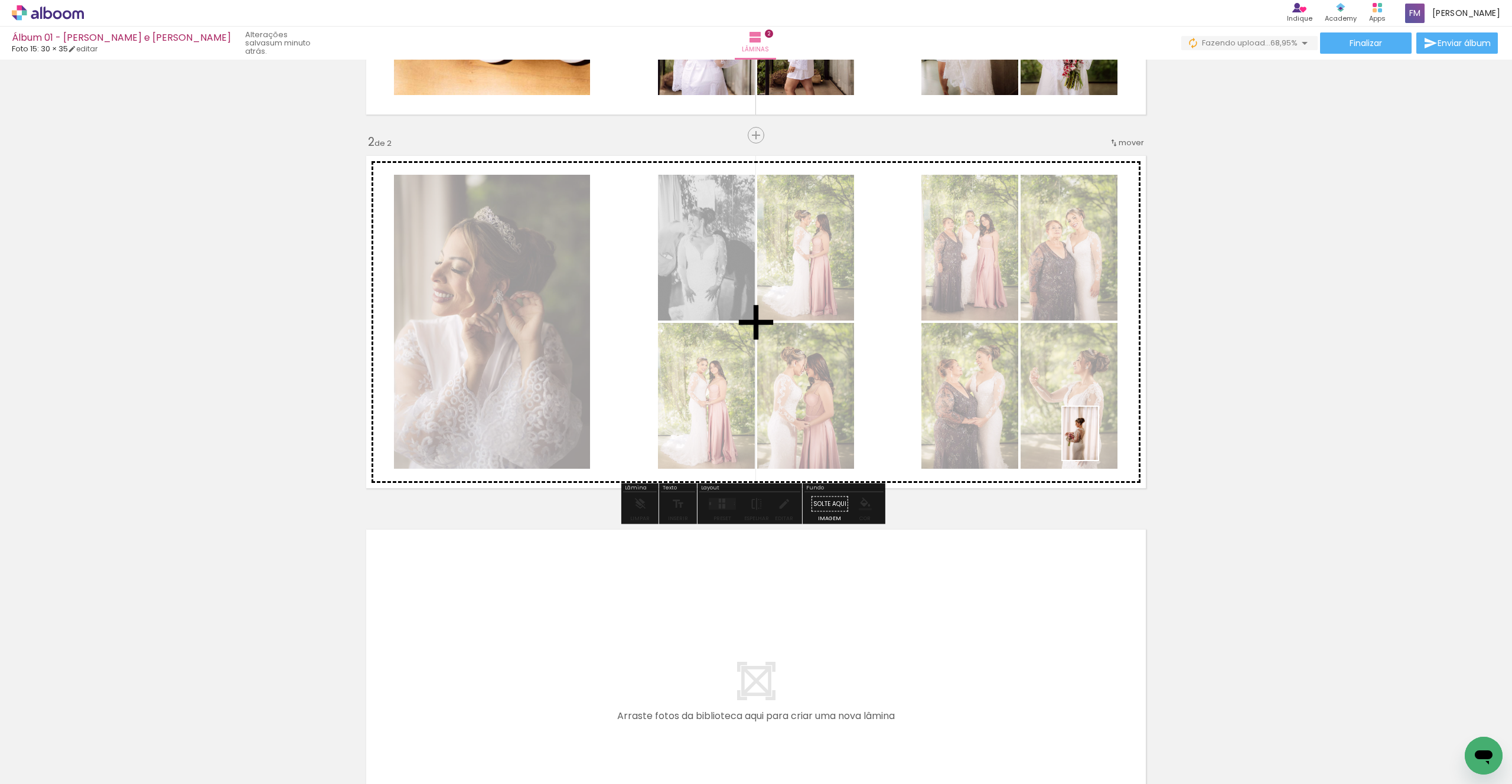
drag, startPoint x: 1318, startPoint y: 738, endPoint x: 1098, endPoint y: 442, distance: 368.8
click at [1098, 442] on quentale-workspace at bounding box center [756, 392] width 1512 height 784
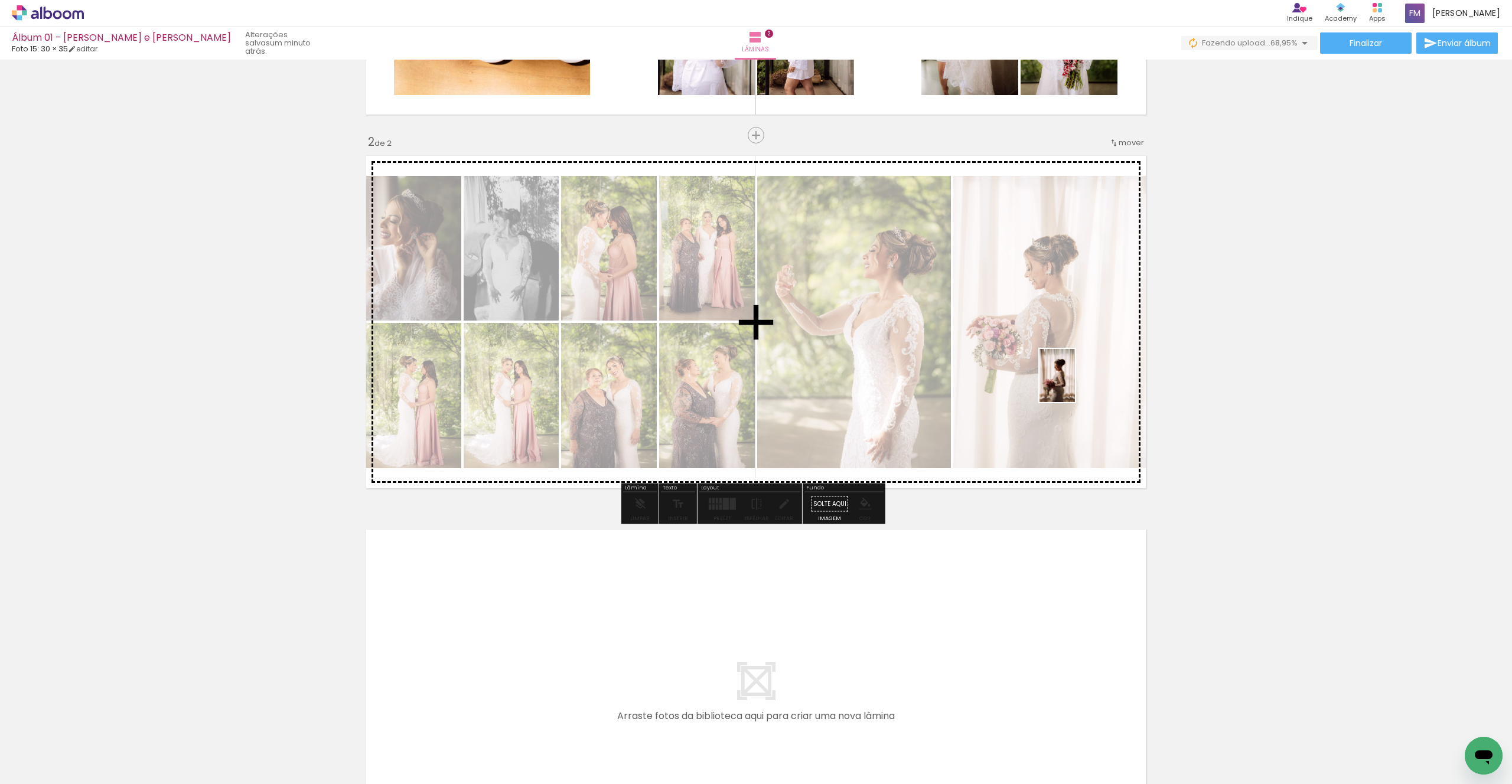
drag, startPoint x: 1371, startPoint y: 733, endPoint x: 1074, endPoint y: 384, distance: 458.3
click at [1074, 384] on quentale-workspace at bounding box center [756, 392] width 1512 height 784
